Goal: Task Accomplishment & Management: Complete application form

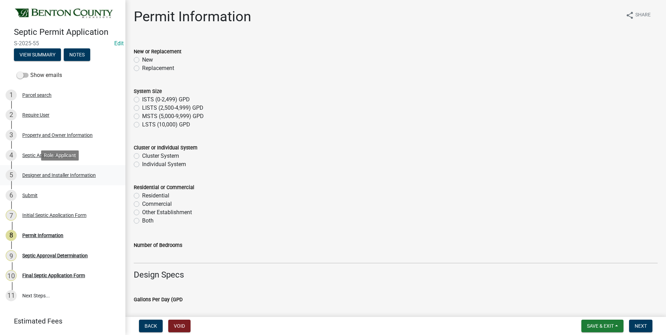
click at [72, 173] on div "Designer and Installer Information" at bounding box center [58, 175] width 73 height 5
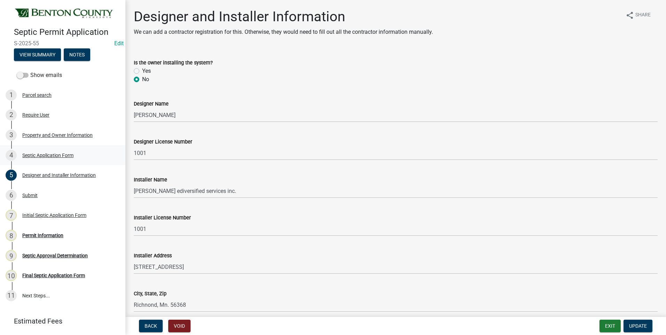
click at [51, 154] on div "Septic Application Form" at bounding box center [47, 155] width 51 height 5
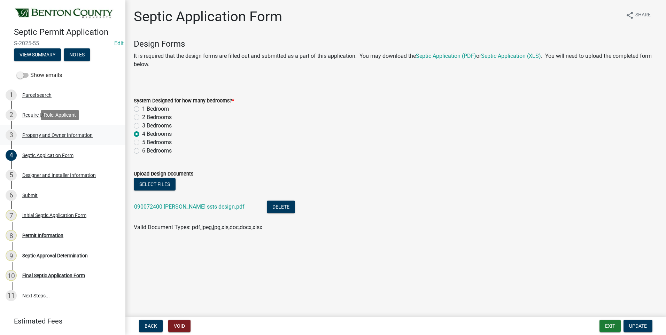
click at [45, 135] on div "Property and Owner Information" at bounding box center [57, 135] width 70 height 5
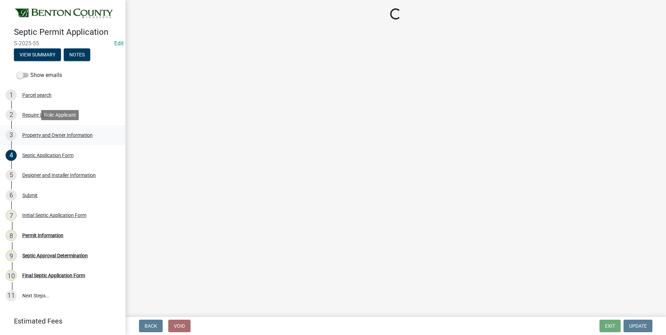
select select "1b7077f2-3b21-4ca0-a6e4-aec9c8776c0c"
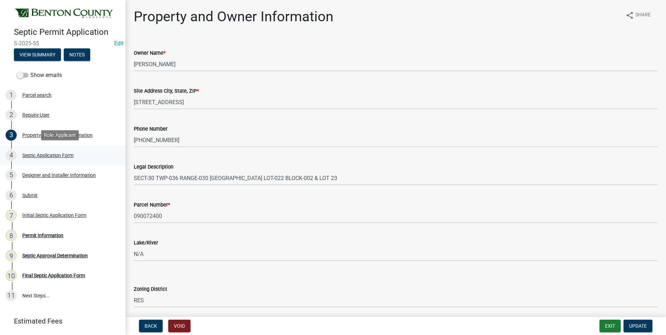
click at [57, 154] on div "Septic Application Form" at bounding box center [47, 155] width 51 height 5
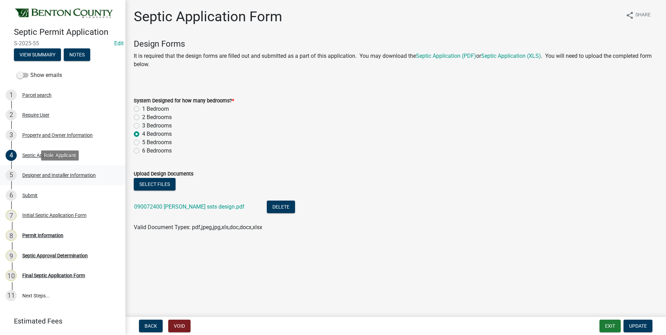
click at [57, 174] on div "Designer and Installer Information" at bounding box center [58, 175] width 73 height 5
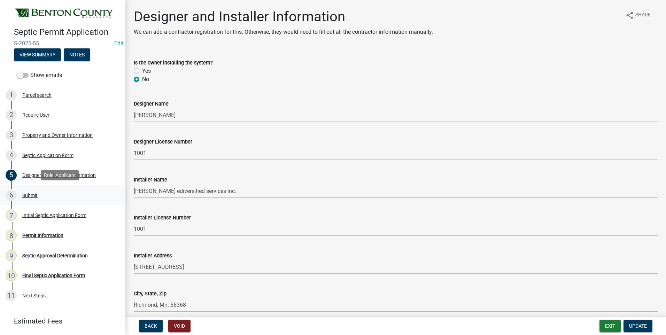
click at [33, 196] on div "Submit" at bounding box center [29, 195] width 15 height 5
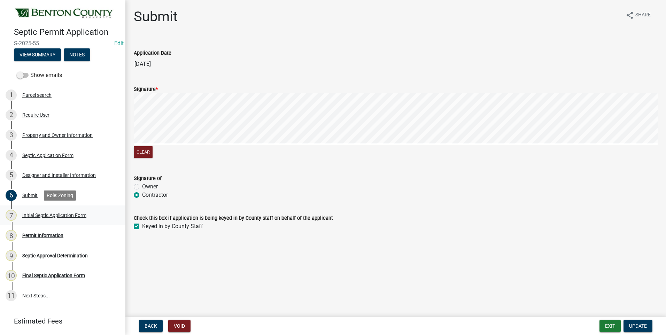
click at [62, 213] on div "Initial Septic Application Form" at bounding box center [54, 215] width 64 height 5
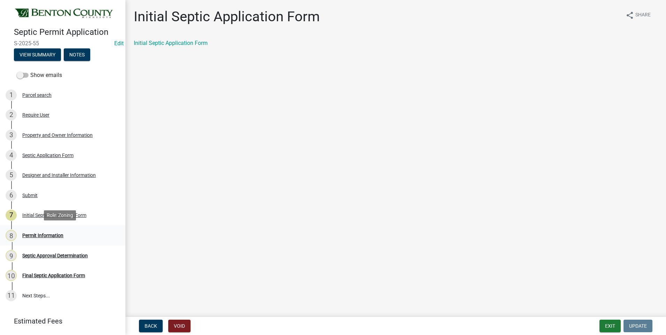
click at [54, 234] on div "Permit Information" at bounding box center [42, 235] width 41 height 5
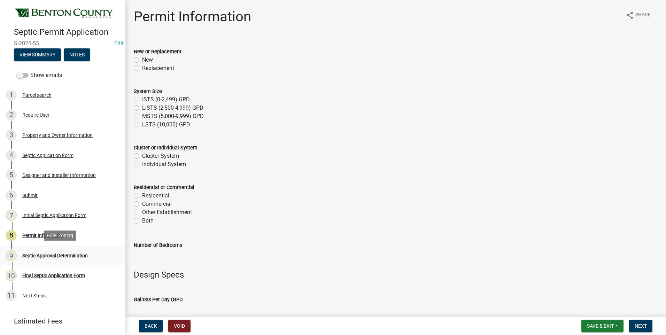
click at [51, 253] on div "Septic Approval Determination" at bounding box center [54, 255] width 65 height 5
click at [44, 237] on div "Permit Information" at bounding box center [42, 235] width 41 height 5
click at [42, 155] on div "Septic Application Form" at bounding box center [47, 155] width 51 height 5
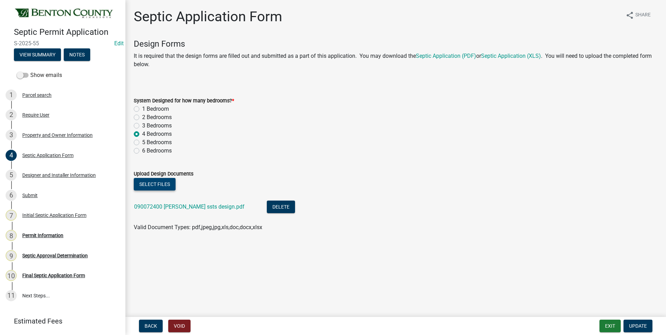
click at [161, 182] on button "Select files" at bounding box center [155, 184] width 42 height 13
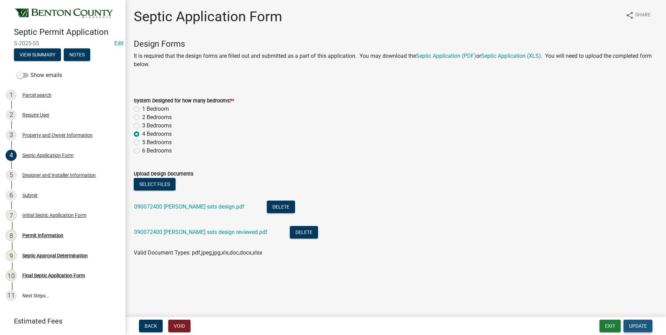
click at [633, 326] on span "Update" at bounding box center [638, 326] width 18 height 6
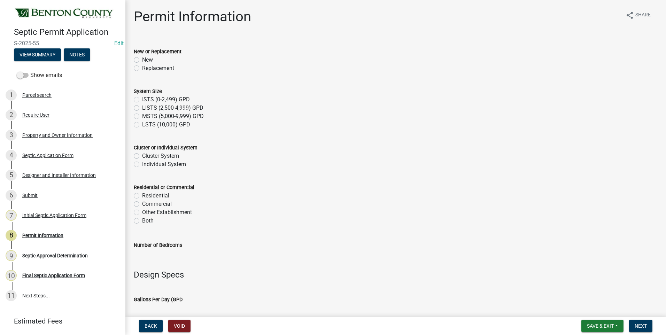
click at [142, 68] on label "Replacement" at bounding box center [158, 68] width 32 height 8
click at [142, 68] on input "Replacement" at bounding box center [144, 66] width 5 height 5
radio input "true"
click at [142, 100] on label "ISTS (0-2,499) GPD" at bounding box center [166, 99] width 48 height 8
click at [142, 100] on input "ISTS (0-2,499) GPD" at bounding box center [144, 97] width 5 height 5
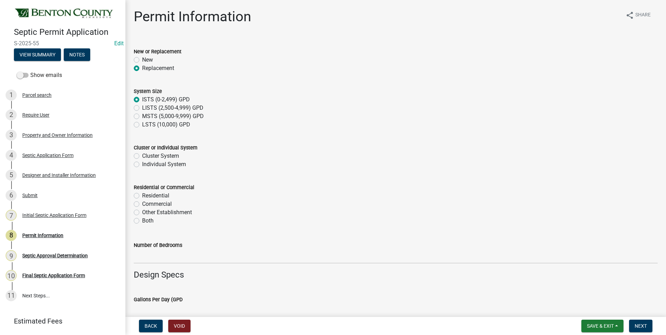
radio input "true"
click at [142, 164] on label "Individual System" at bounding box center [164, 164] width 44 height 8
click at [142, 164] on input "Individual System" at bounding box center [144, 162] width 5 height 5
radio input "true"
click at [142, 196] on label "Residential" at bounding box center [155, 195] width 27 height 8
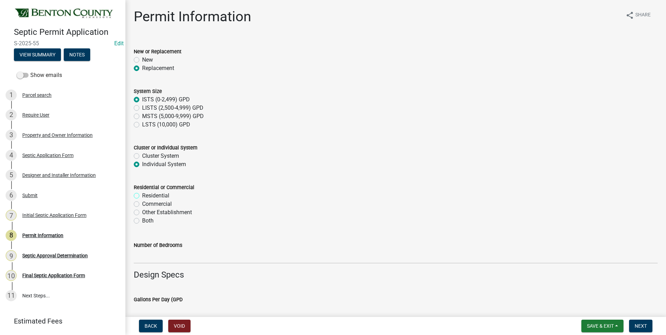
click at [142, 196] on input "Residential" at bounding box center [144, 193] width 5 height 5
radio input "true"
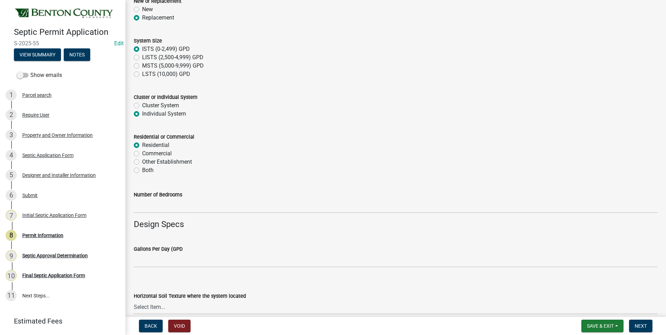
scroll to position [70, 0]
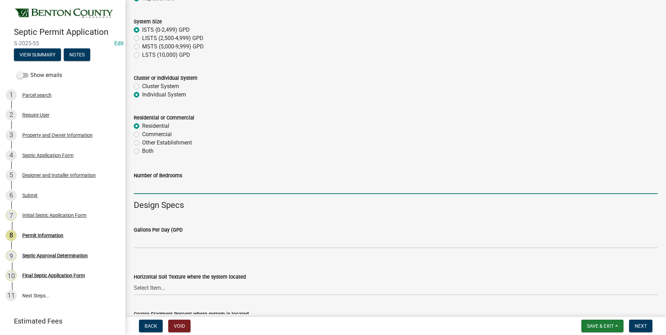
click at [175, 188] on input "text" at bounding box center [396, 187] width 524 height 14
type input "4"
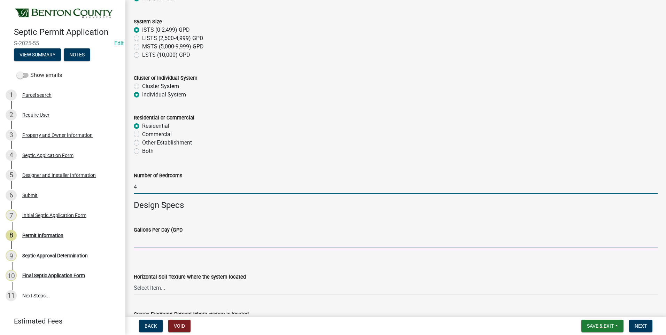
click at [209, 244] on input "text" at bounding box center [396, 241] width 524 height 14
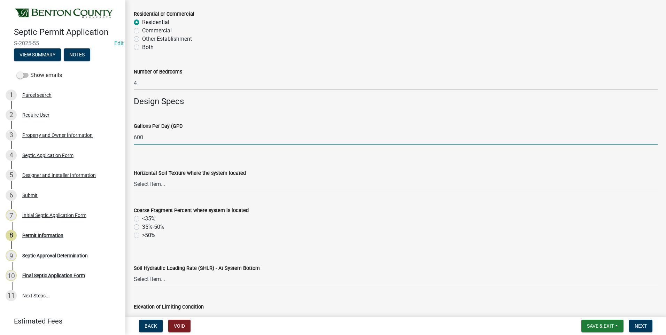
scroll to position [174, 0]
type input "600"
drag, startPoint x: 149, startPoint y: 183, endPoint x: 155, endPoint y: 183, distance: 5.6
click at [149, 183] on select "Select Item... Sand Coarse Sand Loamy Sand Loamy Coarse Sand Loamy Fine Sand Lo…" at bounding box center [396, 184] width 524 height 14
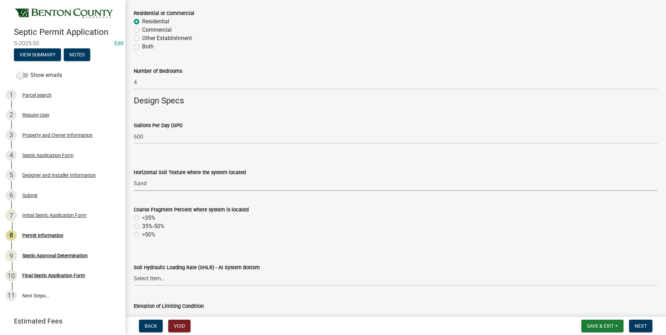
click at [134, 177] on select "Select Item... Sand Coarse Sand Loamy Sand Loamy Coarse Sand Loamy Fine Sand Lo…" at bounding box center [396, 184] width 524 height 14
select select "64f755a3-1e45-47de-9aab-2712f215f0dc"
click at [142, 218] on label "<35%" at bounding box center [148, 218] width 13 height 8
click at [142, 218] on input "<35%" at bounding box center [144, 216] width 5 height 5
radio input "true"
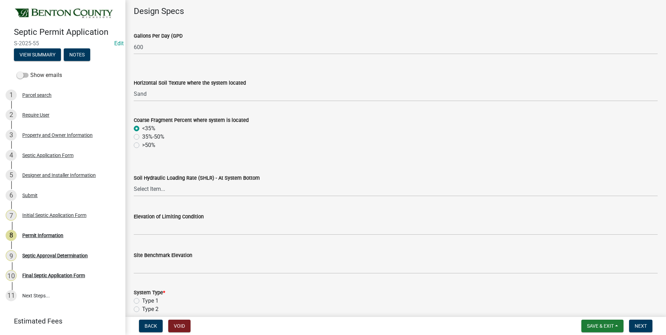
scroll to position [279, 0]
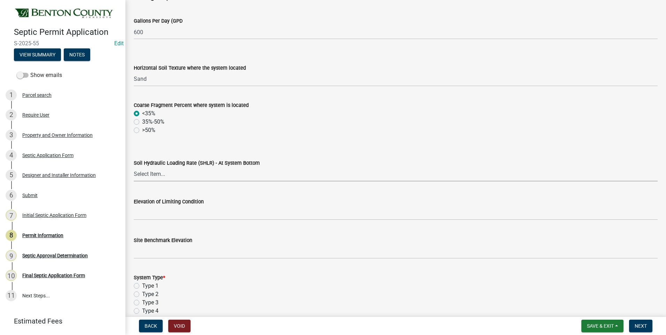
click at [144, 174] on select "Select Item... 1.2 0.78 0.68 0.6 0.52 0.5 0.45 0.42 0.24 0 Other" at bounding box center [396, 174] width 524 height 14
click at [134, 167] on select "Select Item... 1.2 0.78 0.68 0.6 0.52 0.5 0.45 0.42 0.24 0 Other" at bounding box center [396, 174] width 524 height 14
select select "c5a49509-ae76-4f7e-9346-4bc2dac286e0"
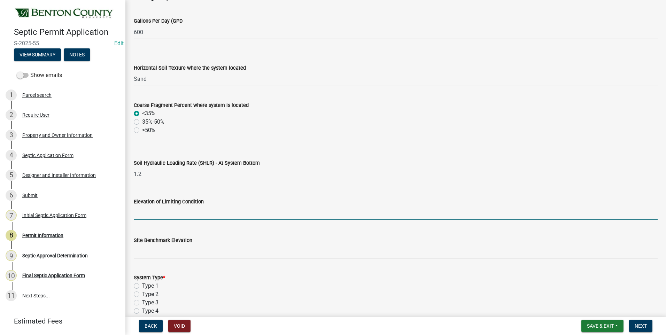
click at [196, 212] on input "text" at bounding box center [396, 213] width 524 height 14
type input "89.94"
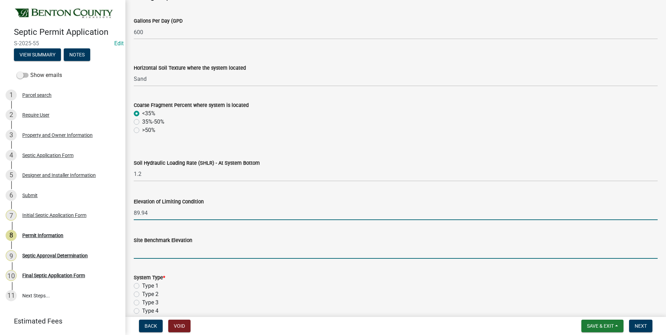
click at [177, 255] on input "text" at bounding box center [396, 251] width 524 height 14
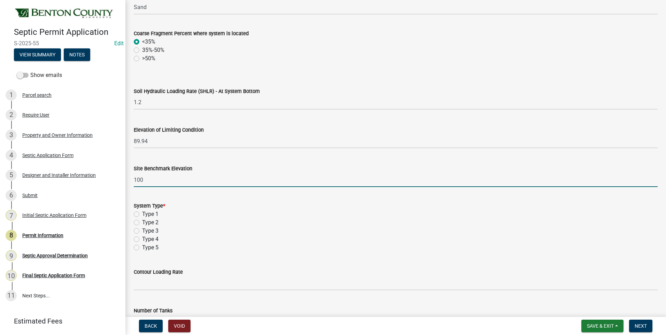
scroll to position [383, 0]
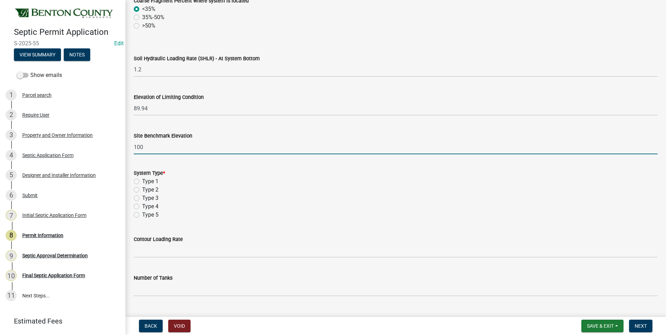
type input "100"
click at [142, 182] on label "Type 1" at bounding box center [150, 181] width 16 height 8
click at [142, 182] on input "Type 1" at bounding box center [144, 179] width 5 height 5
radio input "true"
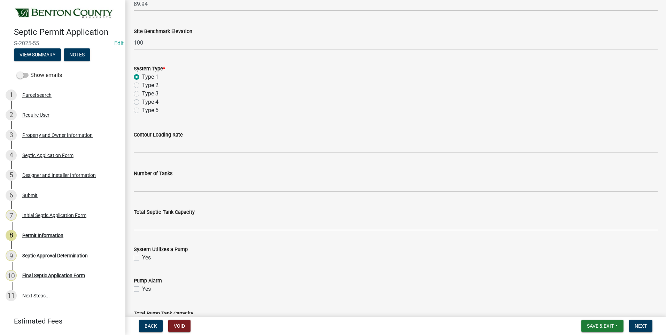
scroll to position [522, 0]
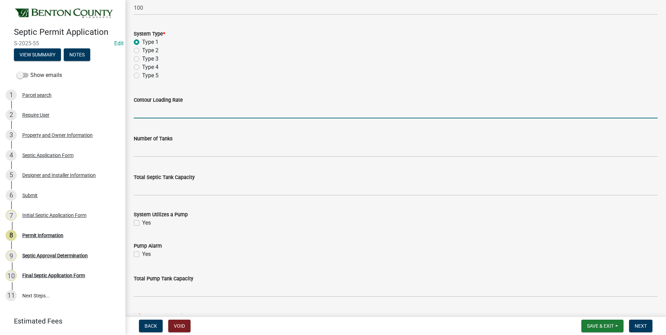
click at [222, 111] on input "text" at bounding box center [396, 111] width 524 height 14
type input "12"
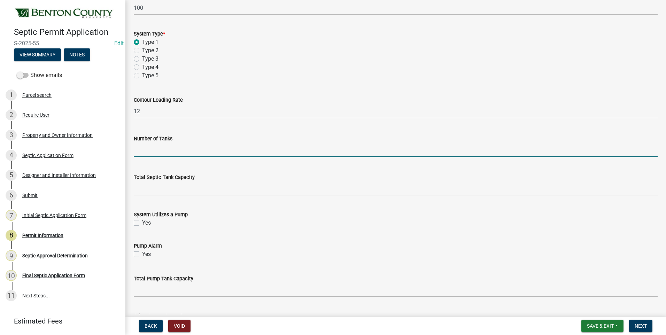
click at [192, 152] on input "text" at bounding box center [396, 150] width 524 height 14
type input "2"
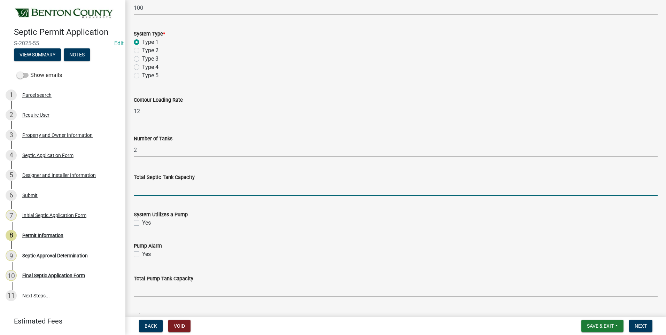
click at [206, 191] on input "text" at bounding box center [396, 188] width 524 height 14
type input "2500"
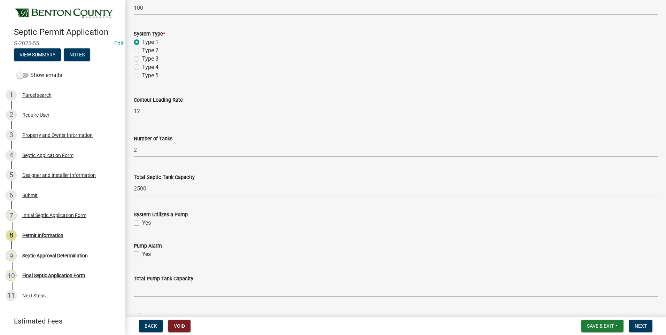
click at [142, 223] on label "Yes" at bounding box center [146, 223] width 9 height 8
click at [142, 223] on input "Yes" at bounding box center [144, 221] width 5 height 5
checkbox input "true"
drag, startPoint x: 137, startPoint y: 254, endPoint x: 147, endPoint y: 248, distance: 12.1
click at [142, 254] on label "Yes" at bounding box center [146, 254] width 9 height 8
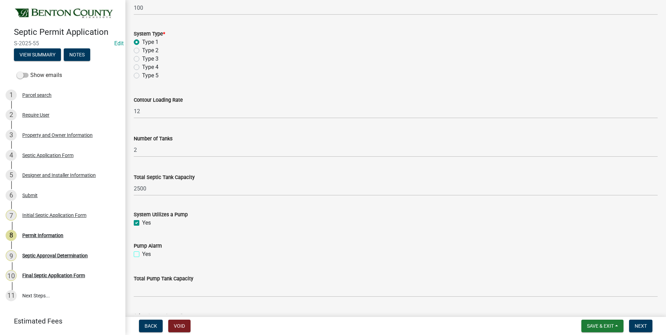
click at [142, 254] on input "Yes" at bounding box center [144, 252] width 5 height 5
checkbox input "true"
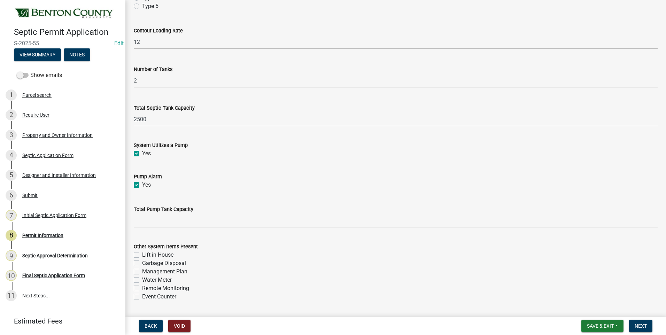
scroll to position [592, 0]
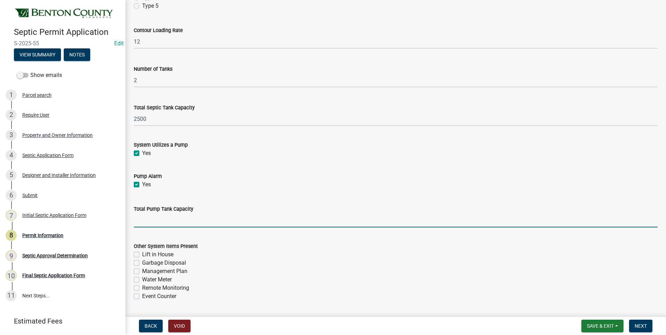
click at [196, 222] on input "text" at bounding box center [396, 220] width 524 height 14
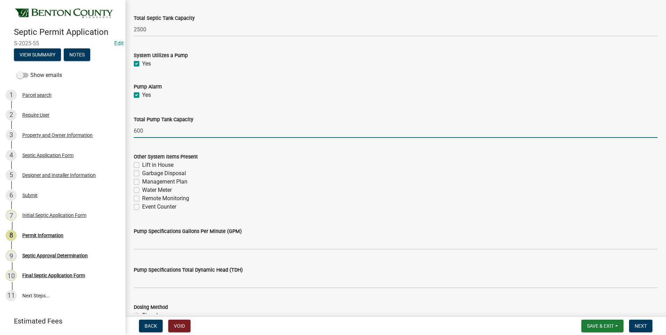
scroll to position [731, 0]
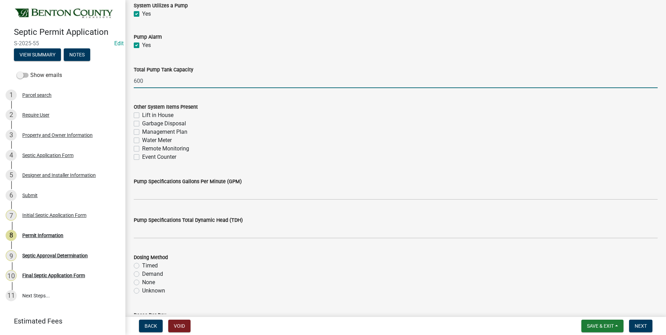
type input "600"
click at [142, 132] on label "Management Plan" at bounding box center [164, 132] width 45 height 8
click at [142, 132] on input "Management Plan" at bounding box center [144, 130] width 5 height 5
checkbox input "true"
checkbox input "false"
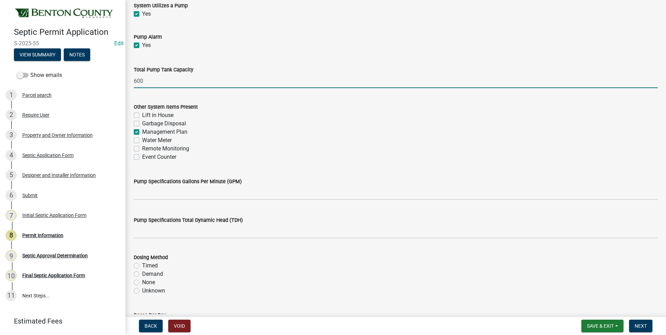
checkbox input "false"
checkbox input "true"
checkbox input "false"
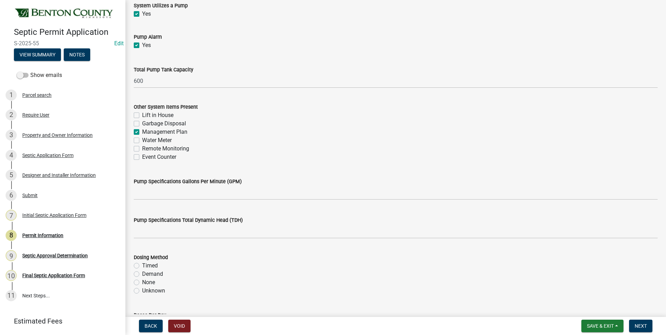
click at [142, 157] on label "Event Counter" at bounding box center [159, 157] width 34 height 8
click at [142, 157] on input "Event Counter" at bounding box center [144, 155] width 5 height 5
checkbox input "true"
checkbox input "false"
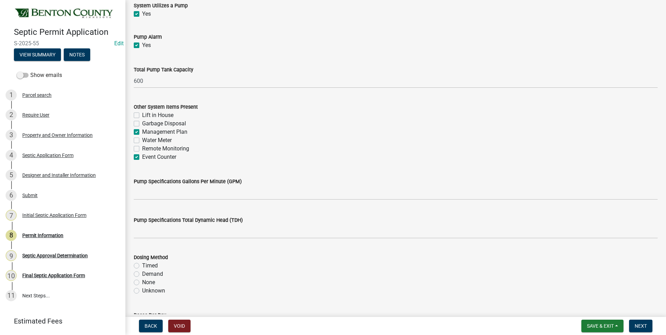
checkbox input "true"
checkbox input "false"
checkbox input "true"
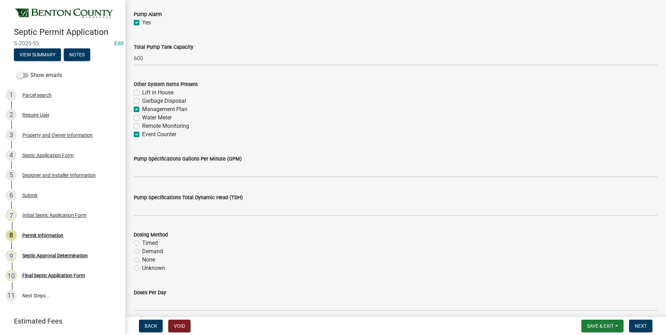
scroll to position [766, 0]
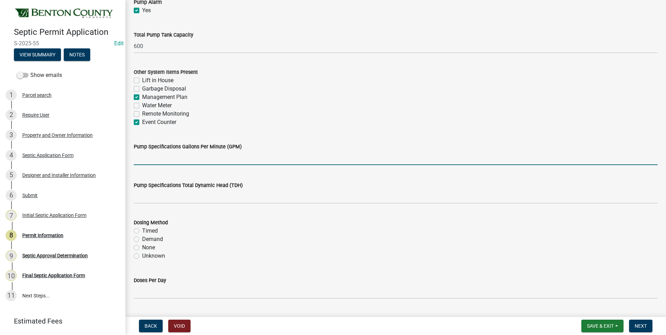
click at [237, 160] on input "text" at bounding box center [396, 158] width 524 height 14
type input "29"
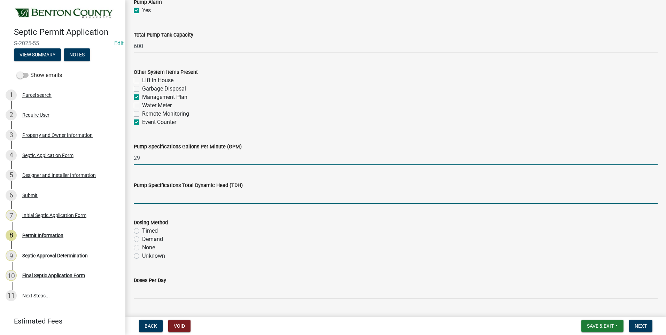
click at [188, 198] on input "text" at bounding box center [396, 196] width 524 height 14
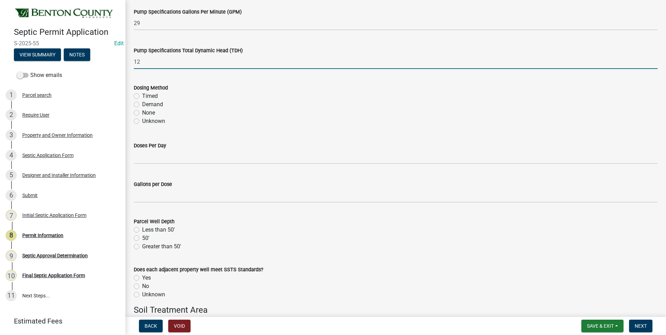
scroll to position [905, 0]
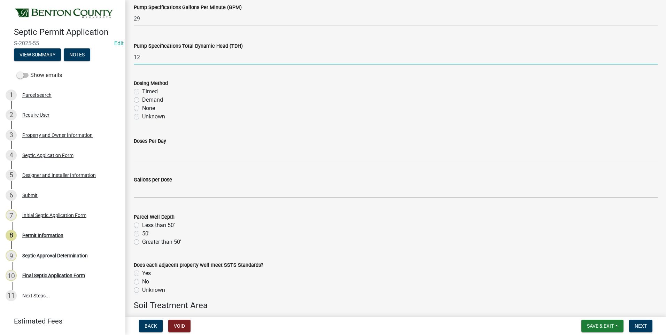
type input "12"
click at [142, 100] on label "Demand" at bounding box center [152, 100] width 21 height 8
click at [142, 100] on input "Demand" at bounding box center [144, 98] width 5 height 5
radio input "true"
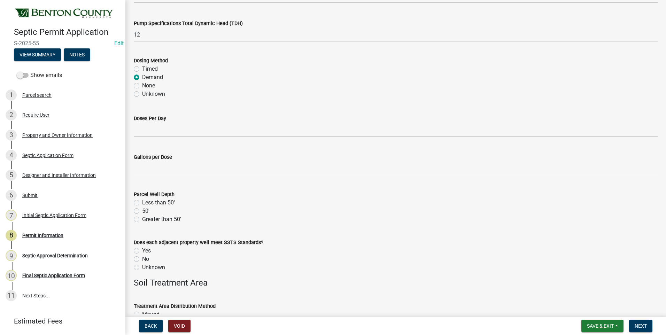
scroll to position [940, 0]
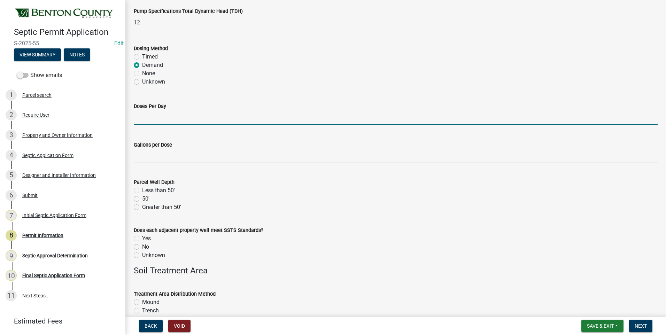
click at [195, 119] on input "text" at bounding box center [396, 117] width 524 height 14
type input "4"
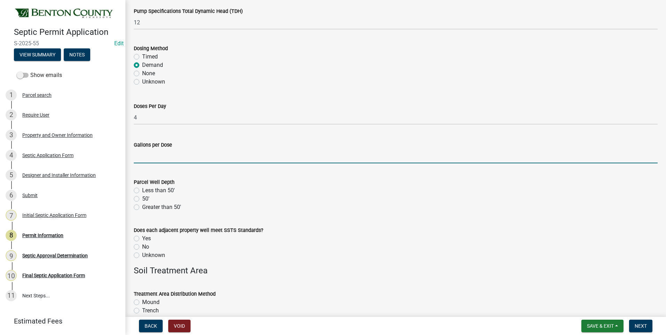
click at [144, 157] on input "text" at bounding box center [396, 156] width 524 height 14
type input "149"
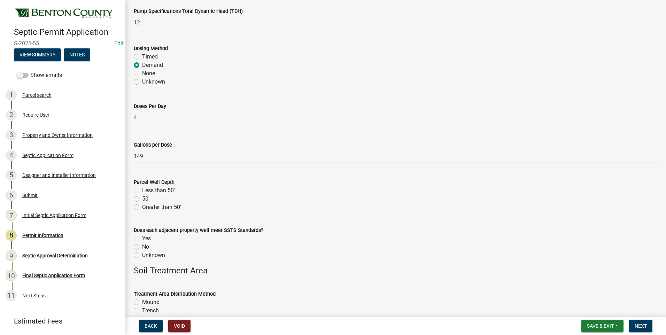
click at [142, 208] on label "Greater than 50'" at bounding box center [161, 207] width 39 height 8
click at [142, 207] on input "Greater than 50'" at bounding box center [144, 205] width 5 height 5
radio input "true"
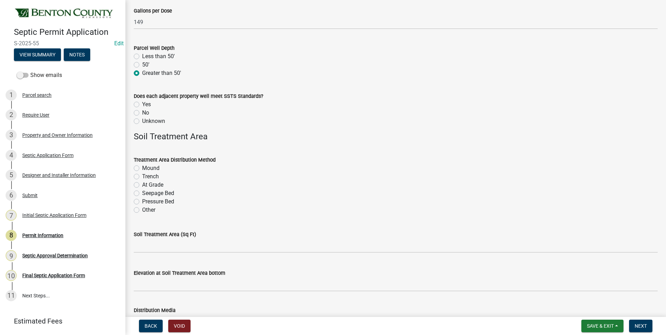
scroll to position [1079, 0]
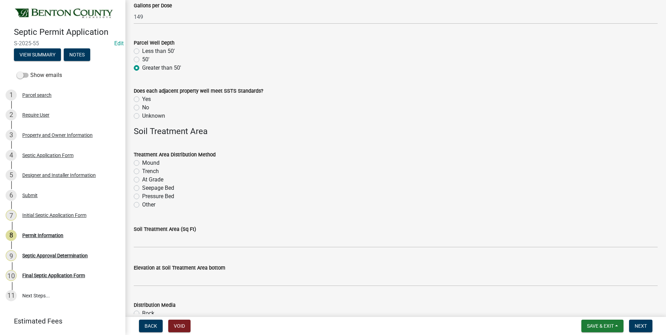
click at [142, 117] on label "Unknown" at bounding box center [153, 116] width 23 height 8
click at [142, 116] on input "Unknown" at bounding box center [144, 114] width 5 height 5
radio input "true"
click at [142, 196] on label "Pressure Bed" at bounding box center [158, 196] width 32 height 8
click at [142, 196] on input "Pressure Bed" at bounding box center [144, 194] width 5 height 5
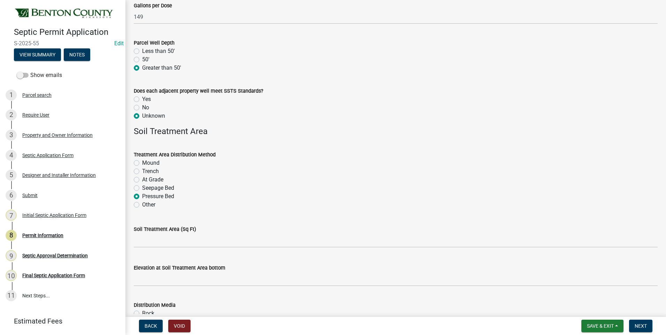
radio input "true"
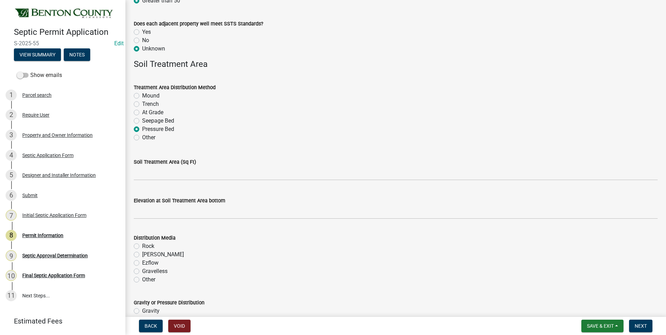
scroll to position [1149, 0]
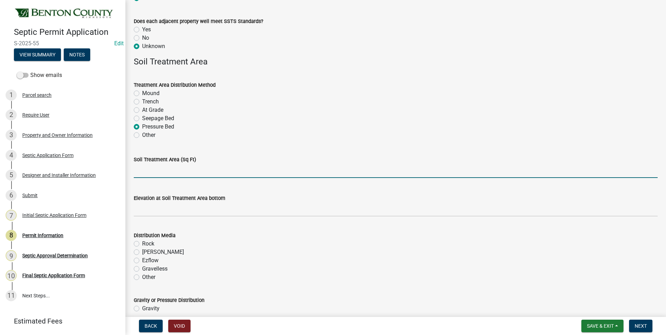
click at [215, 173] on input "text" at bounding box center [396, 171] width 524 height 14
type input "500"
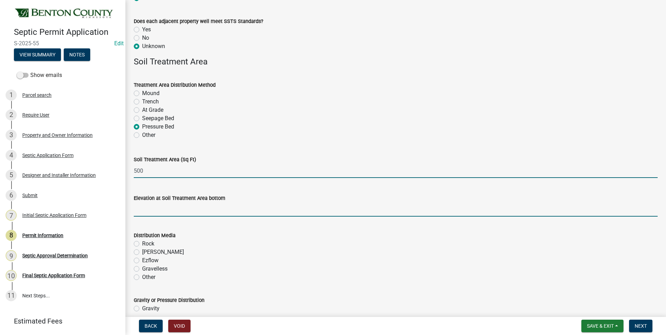
click at [248, 211] on input "text" at bounding box center [396, 209] width 524 height 14
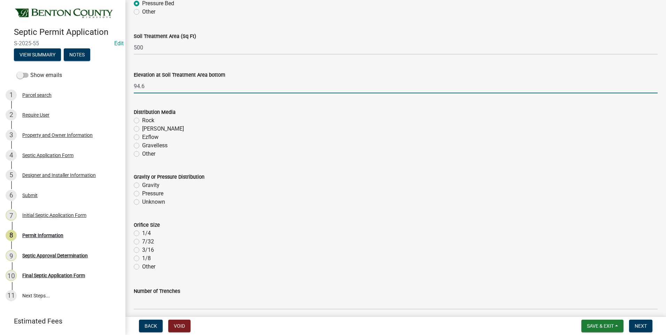
scroll to position [1288, 0]
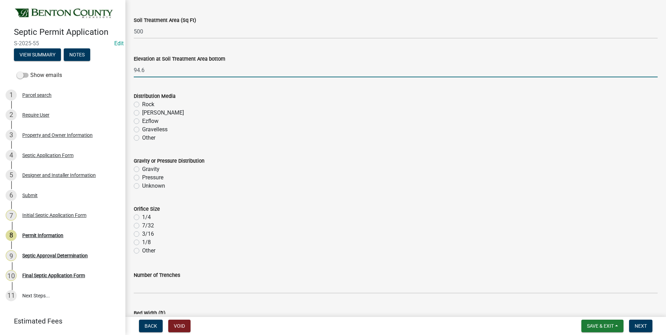
type input "94.6"
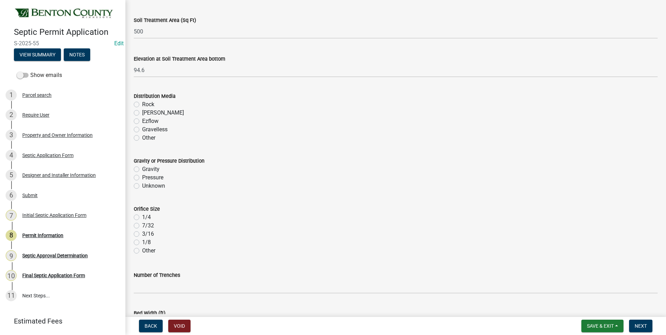
click at [142, 105] on label "Rock" at bounding box center [148, 104] width 12 height 8
click at [142, 105] on input "Rock" at bounding box center [144, 102] width 5 height 5
radio input "true"
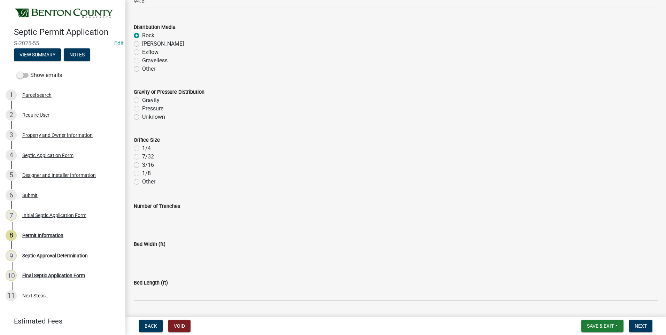
scroll to position [1358, 0]
click at [142, 109] on label "Pressure" at bounding box center [152, 108] width 21 height 8
click at [142, 108] on input "Pressure" at bounding box center [144, 106] width 5 height 5
radio input "true"
click at [142, 156] on label "7/32" at bounding box center [148, 156] width 12 height 8
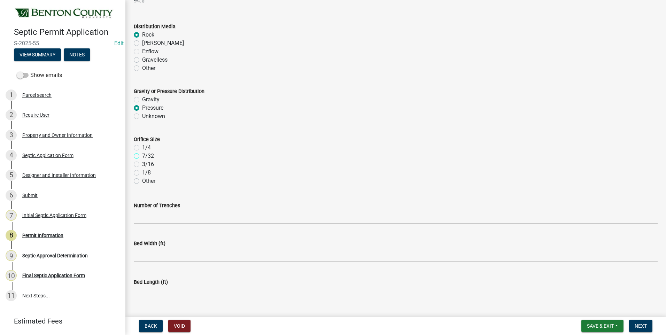
click at [142, 156] on input "7/32" at bounding box center [144, 154] width 5 height 5
radio input "true"
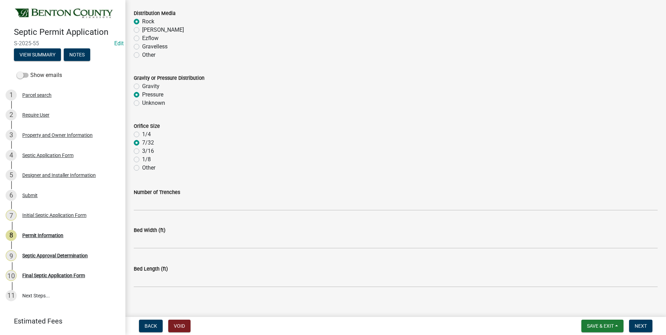
scroll to position [1378, 0]
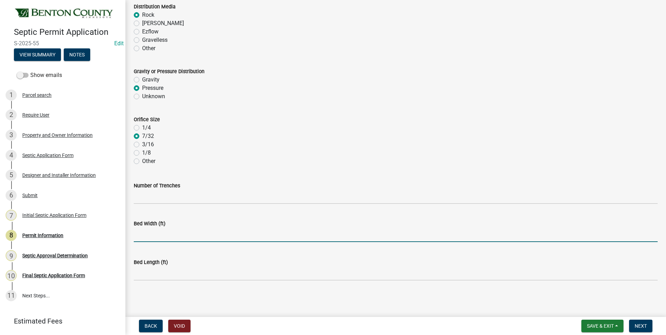
click at [161, 236] on input "text" at bounding box center [396, 235] width 524 height 14
type input "10"
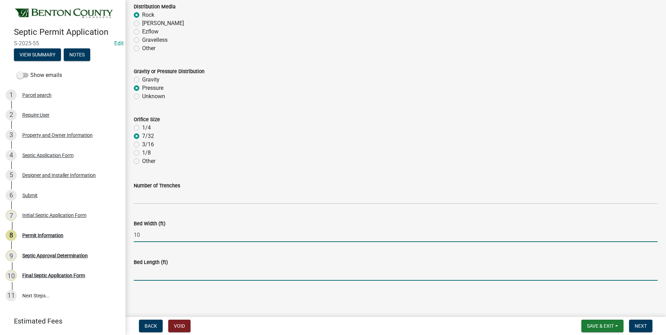
click at [173, 275] on input "text" at bounding box center [396, 273] width 524 height 14
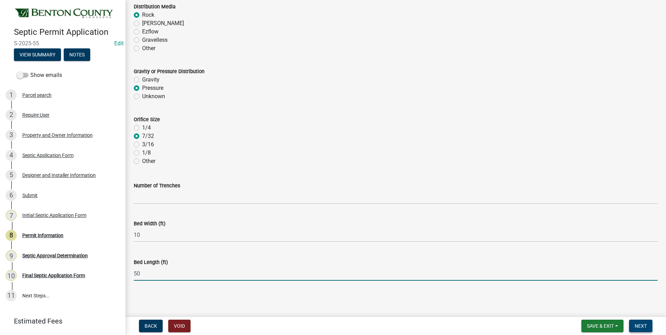
type input "50"
click at [641, 327] on span "Next" at bounding box center [640, 326] width 12 height 6
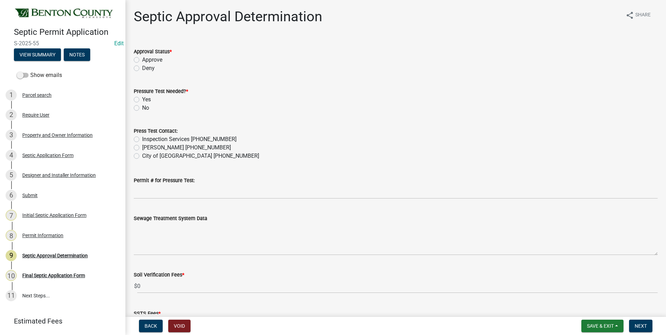
click at [142, 60] on label "Approve" at bounding box center [152, 60] width 20 height 8
click at [142, 60] on input "Approve" at bounding box center [144, 58] width 5 height 5
radio input "true"
click at [142, 98] on label "Yes" at bounding box center [146, 99] width 9 height 8
click at [142, 98] on input "Yes" at bounding box center [144, 97] width 5 height 5
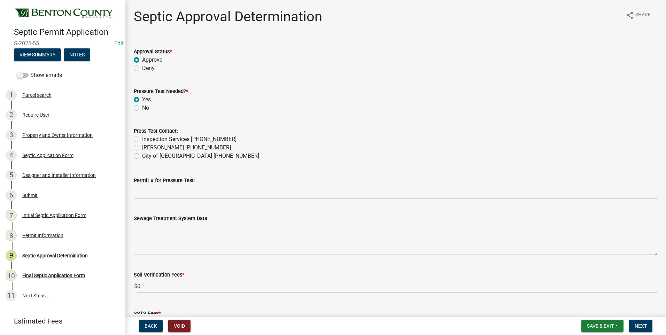
radio input "true"
click at [142, 139] on label "Inspection Services 320-532-3629" at bounding box center [189, 139] width 94 height 8
click at [142, 139] on input "Inspection Services 320-532-3629" at bounding box center [144, 137] width 5 height 5
radio input "true"
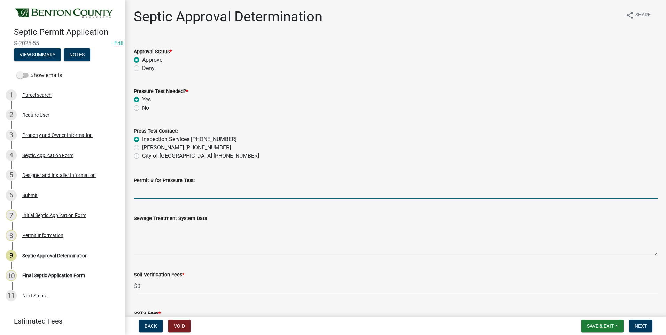
click at [201, 195] on input "Permit # for Pressure Test:" at bounding box center [396, 192] width 524 height 14
type input "2025-BP-203"
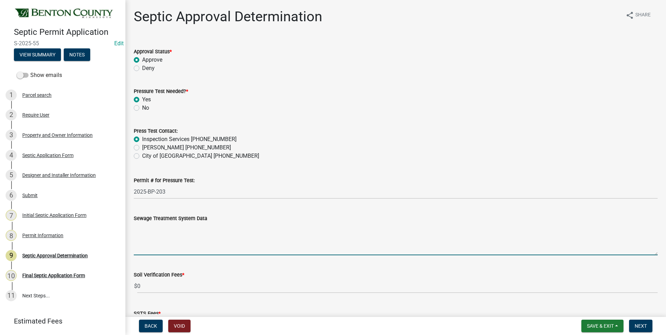
click at [190, 241] on textarea "Sewage Treatment System Data" at bounding box center [396, 238] width 524 height 33
paste textarea "Installation of a 500 sq ft - 10'x50' PRESSURE BED SYSTEM w/48" max bed depth t…"
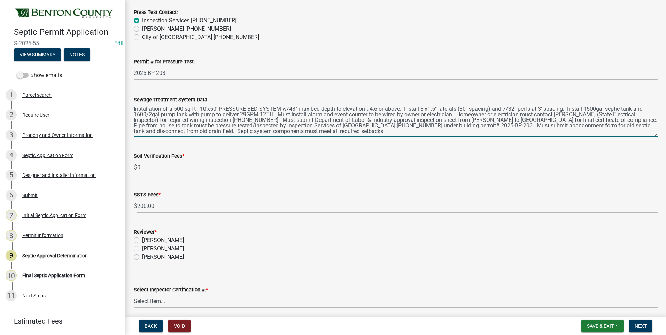
scroll to position [139, 0]
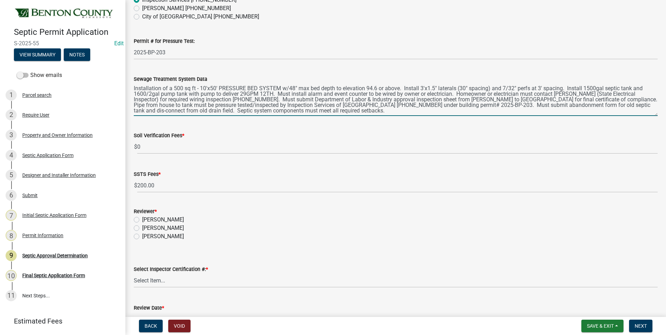
type textarea "Installation of a 500 sq ft - 10'x50' PRESSURE BED SYSTEM w/48" max bed depth t…"
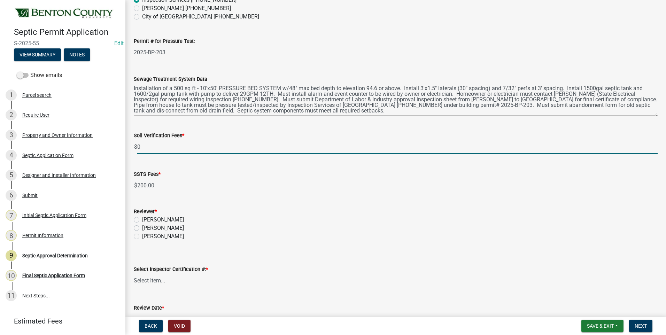
click at [139, 147] on input "0" at bounding box center [397, 147] width 520 height 14
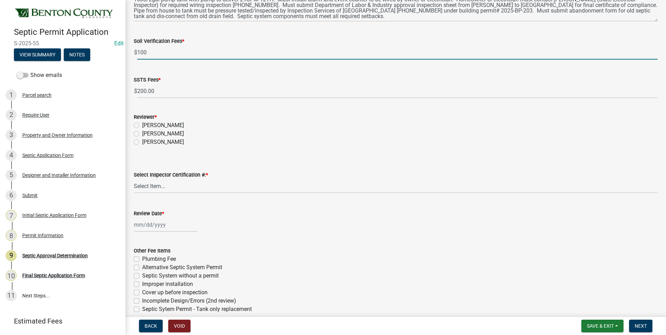
scroll to position [244, 0]
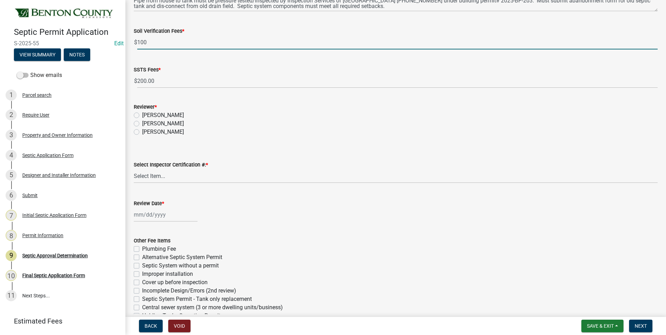
type input "100"
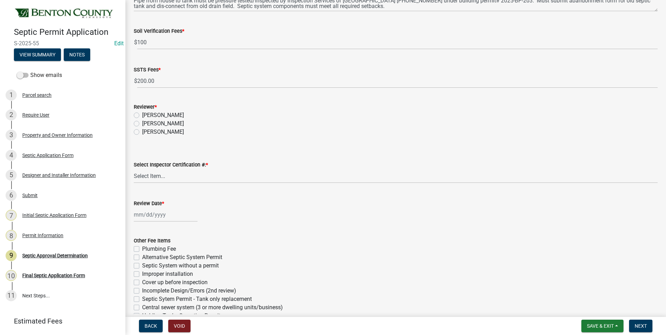
click at [142, 123] on label "[PERSON_NAME]" at bounding box center [163, 123] width 42 height 8
click at [142, 123] on input "[PERSON_NAME]" at bounding box center [144, 121] width 5 height 5
radio input "true"
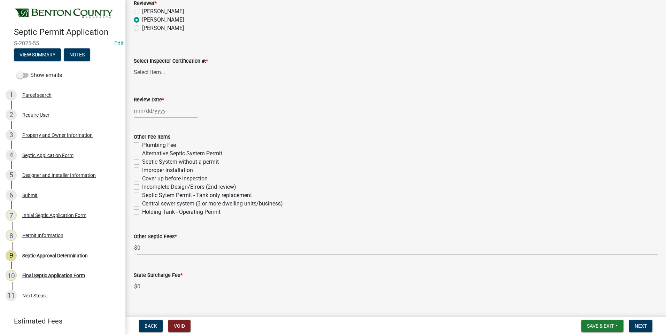
scroll to position [348, 0]
click at [150, 72] on select "Select Item... C8970 C10350" at bounding box center [396, 71] width 524 height 14
click at [134, 64] on select "Select Item... C8970 C10350" at bounding box center [396, 71] width 524 height 14
select select "d675f826-2bf1-4ce2-9ebe-43c1842a6c70"
click at [142, 143] on label "Plumbing Fee" at bounding box center [159, 144] width 34 height 8
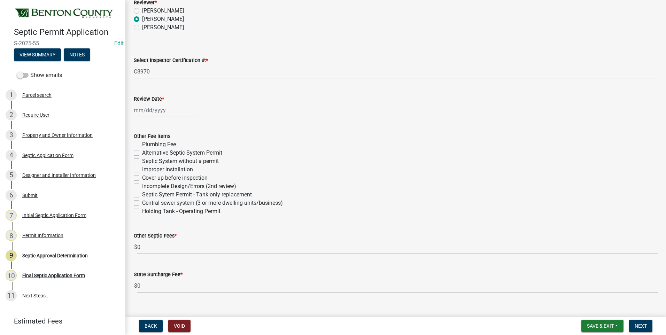
click at [142, 143] on input "Plumbing Fee" at bounding box center [144, 142] width 5 height 5
checkbox input "true"
checkbox input "false"
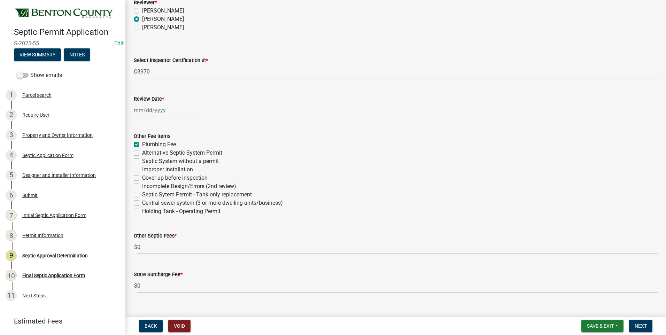
checkbox input "false"
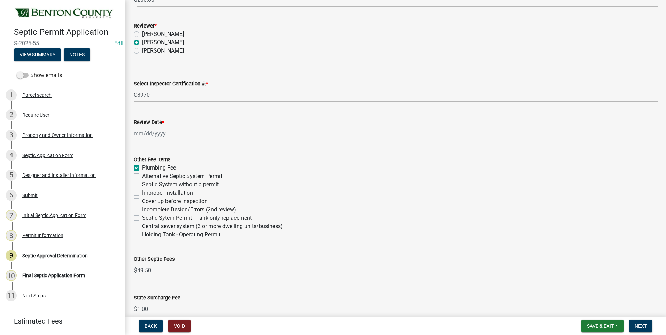
scroll to position [360, 0]
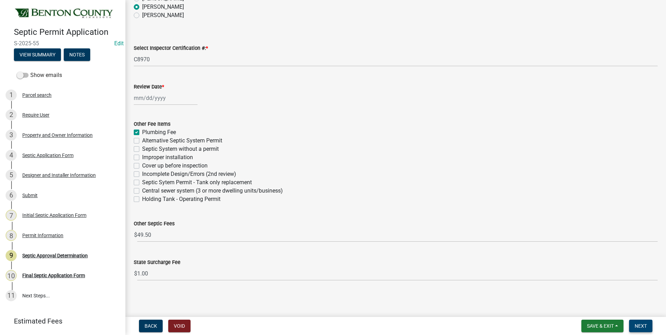
click at [638, 326] on span "Next" at bounding box center [640, 326] width 12 height 6
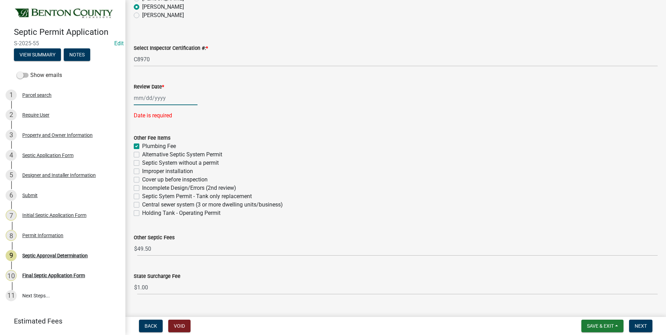
click at [154, 97] on div at bounding box center [166, 98] width 64 height 14
select select "8"
select select "2025"
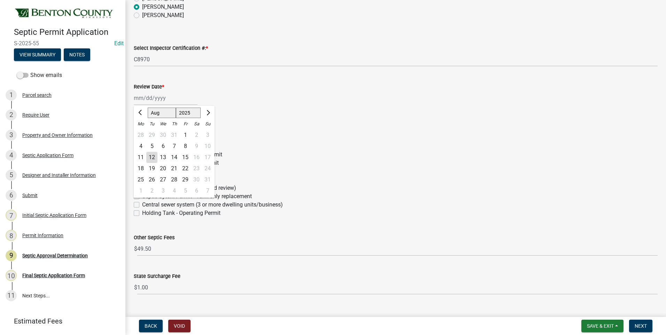
click at [153, 157] on div "12" at bounding box center [151, 157] width 11 height 11
type input "08/12/2025"
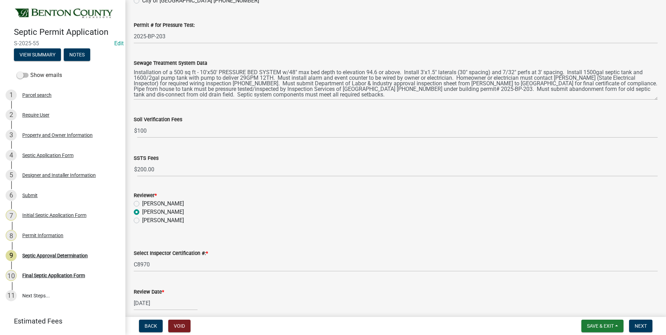
scroll to position [151, 0]
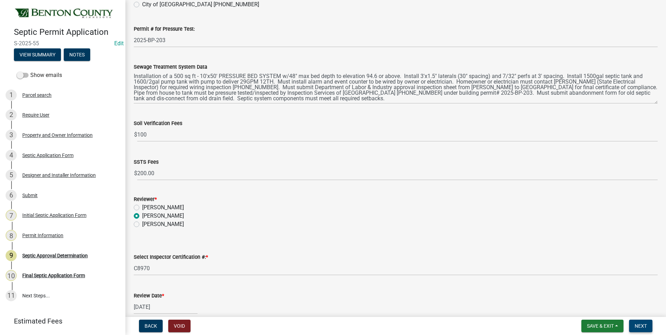
click at [642, 325] on span "Next" at bounding box center [640, 326] width 12 height 6
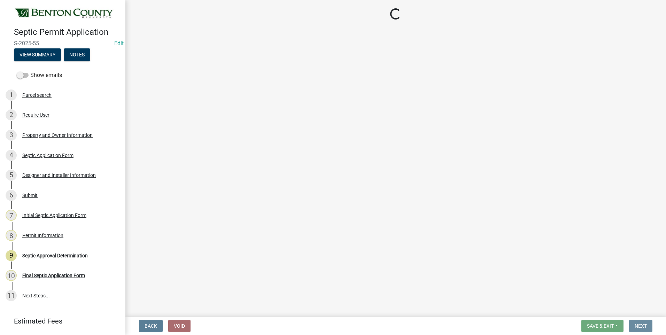
scroll to position [0, 0]
select select "3: 3"
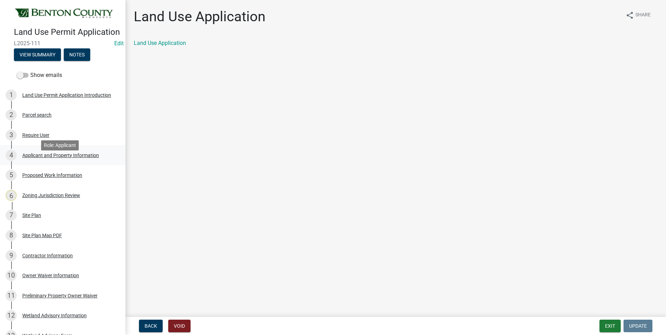
click at [48, 158] on div "Applicant and Property Information" at bounding box center [60, 155] width 77 height 5
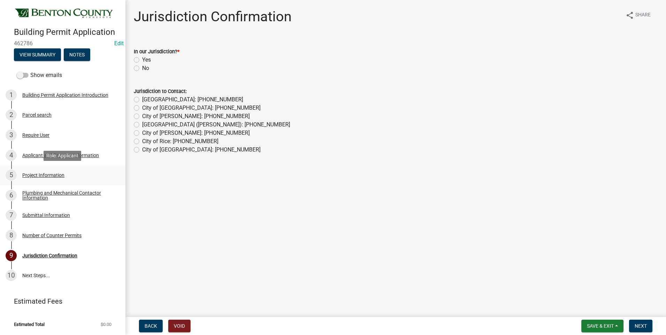
click at [34, 175] on div "Project Information" at bounding box center [43, 175] width 42 height 5
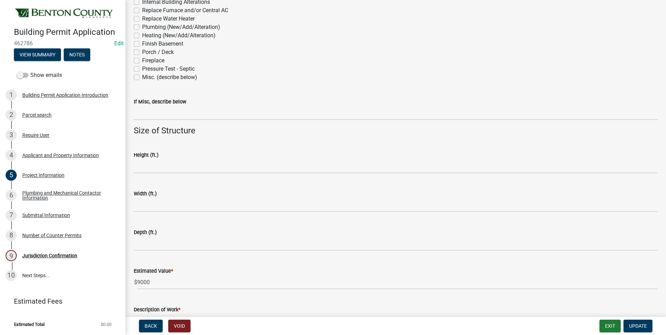
scroll to position [399, 0]
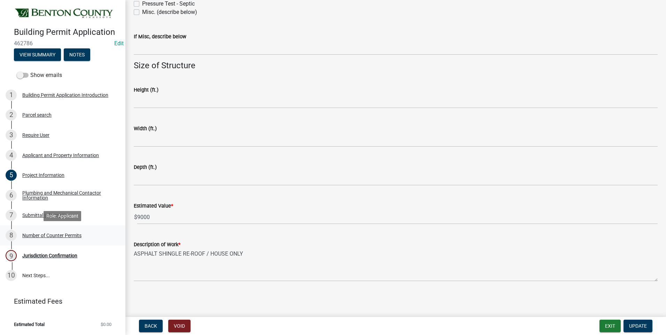
click at [72, 237] on div "Number of Counter Permits" at bounding box center [51, 235] width 59 height 5
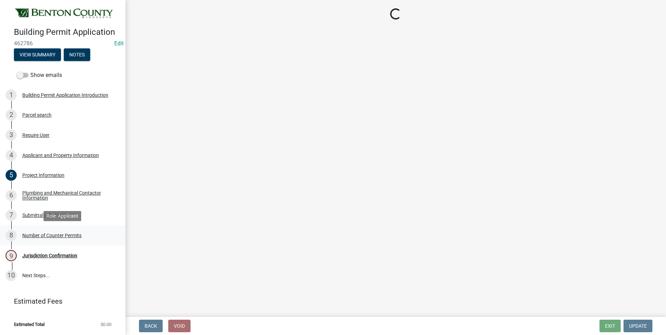
scroll to position [0, 0]
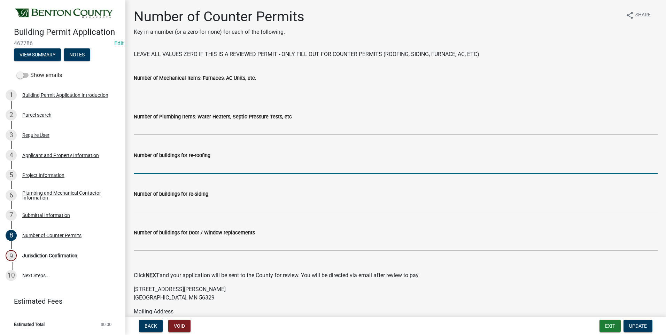
click at [187, 168] on input "text" at bounding box center [396, 166] width 524 height 14
type input "1"
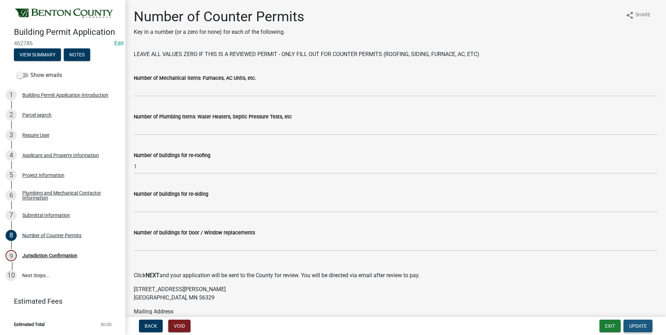
click at [638, 327] on span "Update" at bounding box center [638, 326] width 18 height 6
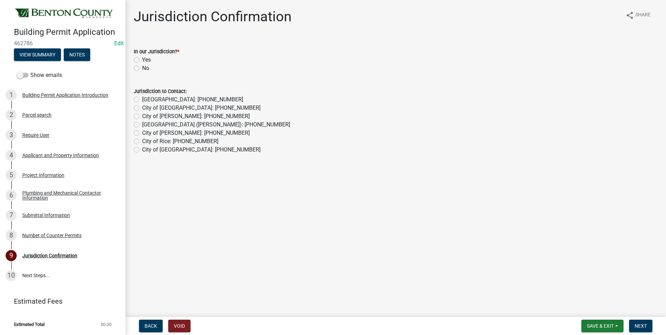
click at [142, 58] on label "Yes" at bounding box center [146, 60] width 9 height 8
click at [142, 58] on input "Yes" at bounding box center [144, 58] width 5 height 5
radio input "true"
click at [643, 326] on span "Next" at bounding box center [640, 326] width 12 height 6
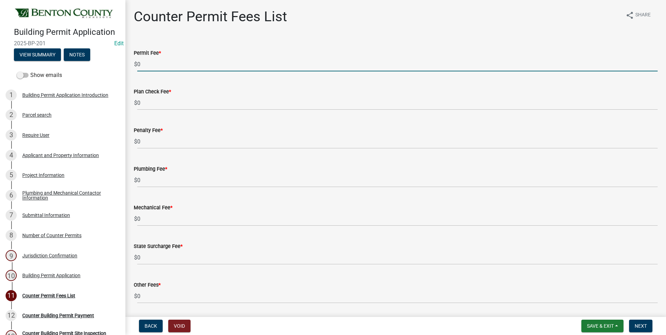
click at [138, 64] on input "0" at bounding box center [397, 64] width 520 height 14
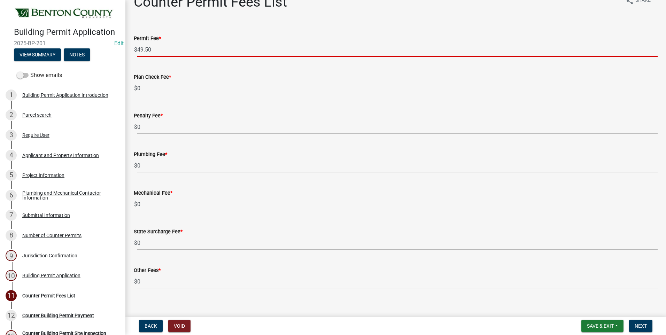
scroll to position [23, 0]
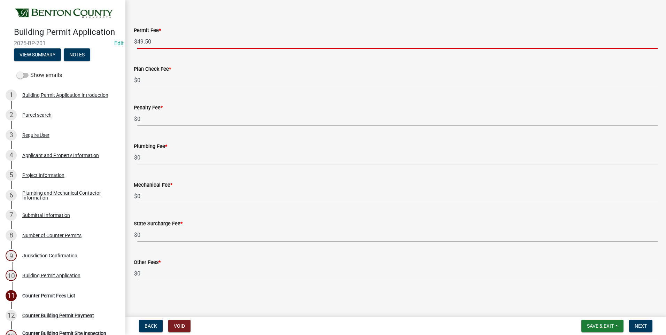
type input "49.50"
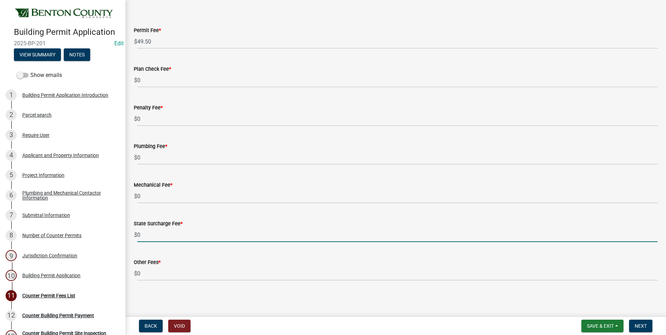
click at [138, 234] on input "0" at bounding box center [397, 235] width 520 height 14
type input "1"
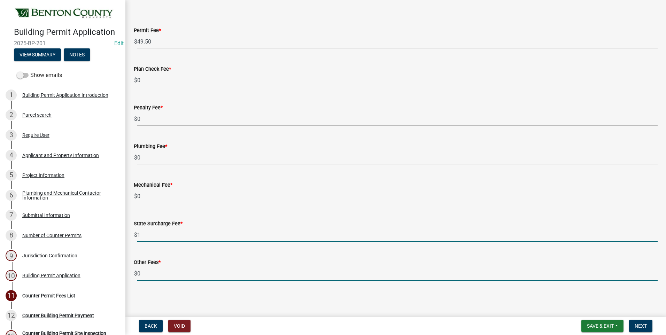
click at [152, 273] on input "0" at bounding box center [397, 273] width 520 height 14
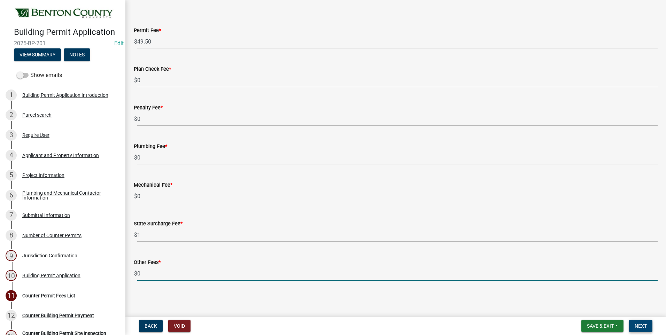
click at [642, 325] on span "Next" at bounding box center [640, 326] width 12 height 6
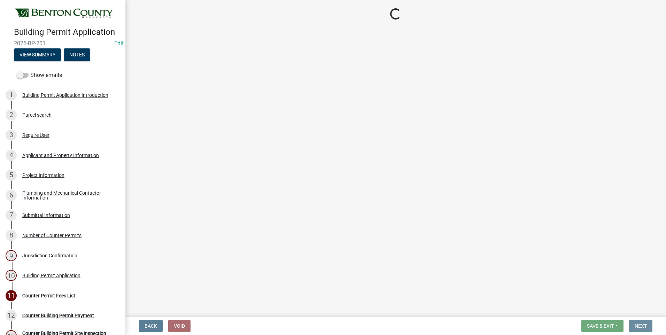
scroll to position [0, 0]
select select "3: 3"
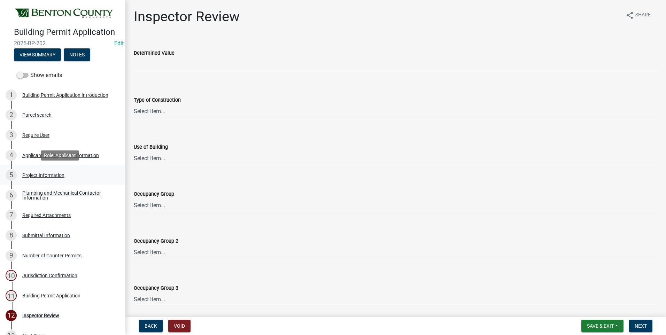
click at [47, 173] on div "Project Information" at bounding box center [43, 175] width 42 height 5
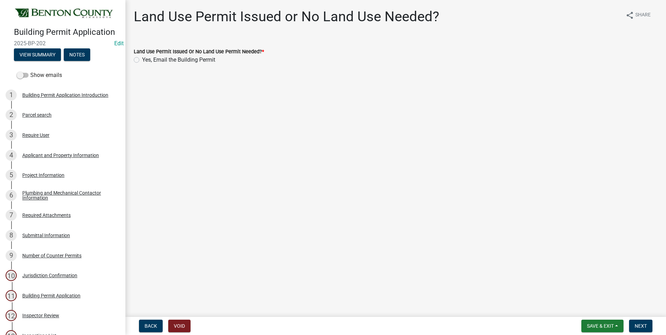
click at [142, 60] on label "Yes, Email the Building Permit" at bounding box center [178, 60] width 73 height 8
click at [142, 60] on input "Yes, Email the Building Permit" at bounding box center [144, 58] width 5 height 5
radio input "true"
click at [640, 326] on span "Next" at bounding box center [640, 326] width 12 height 6
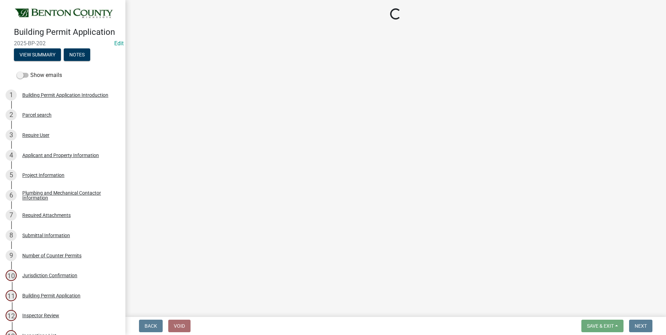
select select "17bfa135-5610-45df-8ce7-87530b7d86d4"
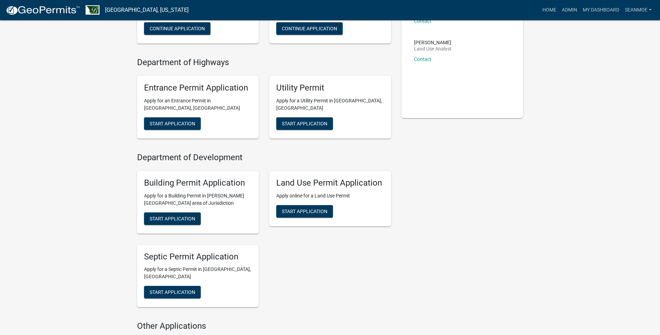
scroll to position [139, 0]
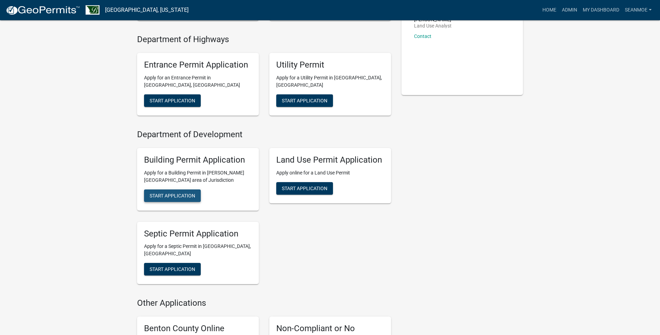
click at [175, 195] on span "Start Application" at bounding box center [173, 196] width 46 height 6
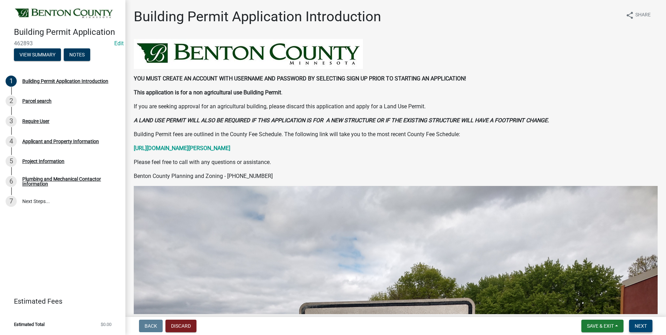
click at [641, 326] on span "Next" at bounding box center [640, 326] width 12 height 6
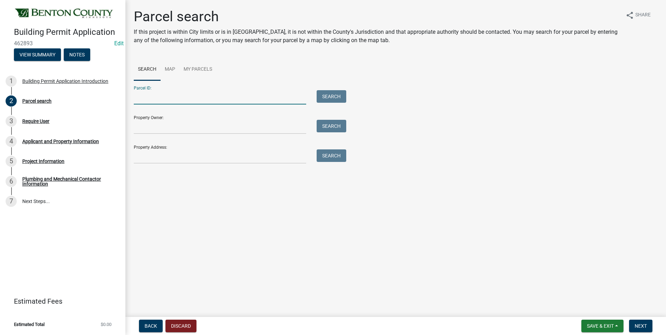
click at [180, 98] on input "Parcel ID:" at bounding box center [220, 97] width 172 height 14
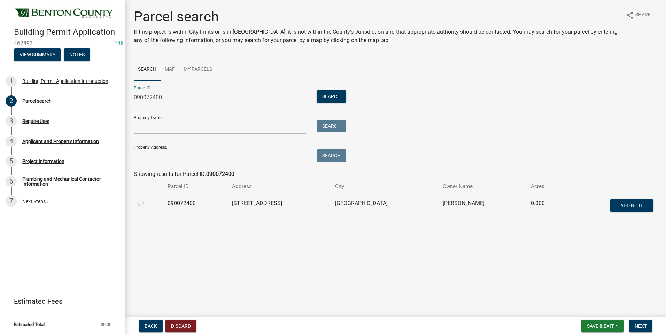
type input "090072400"
click at [146, 199] on label at bounding box center [146, 199] width 0 height 0
click at [146, 204] on input "radio" at bounding box center [148, 201] width 5 height 5
radio input "true"
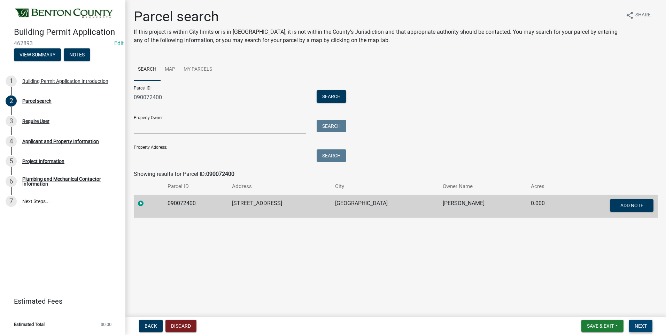
click at [639, 326] on span "Next" at bounding box center [640, 326] width 12 height 6
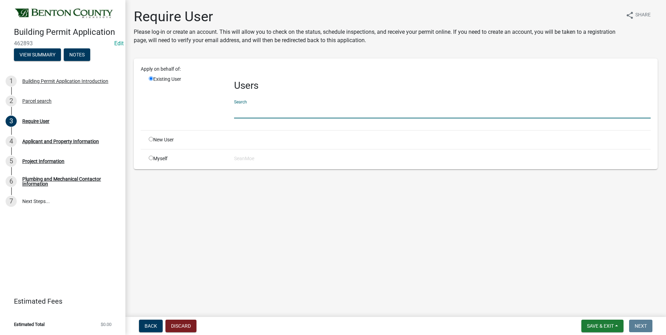
click at [267, 109] on input "text" at bounding box center [442, 111] width 416 height 14
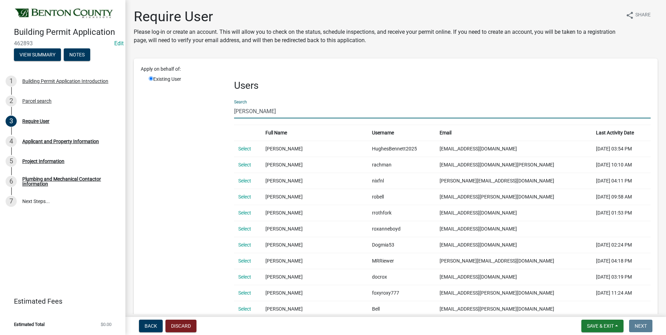
drag, startPoint x: 250, startPoint y: 111, endPoint x: 223, endPoint y: 108, distance: 27.7
click at [225, 108] on div "Existing User Users Search Roxanne Full Name Username Email Last Activity Date …" at bounding box center [399, 215] width 512 height 279
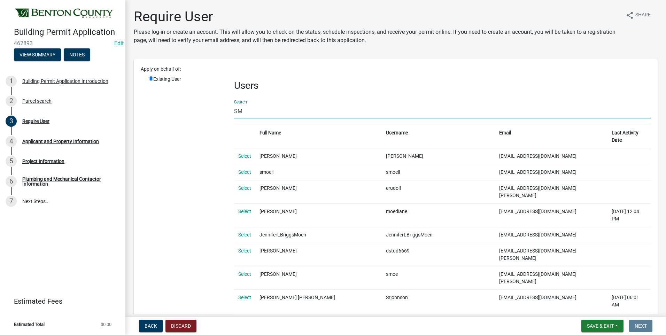
type input "S"
type input "smoe"
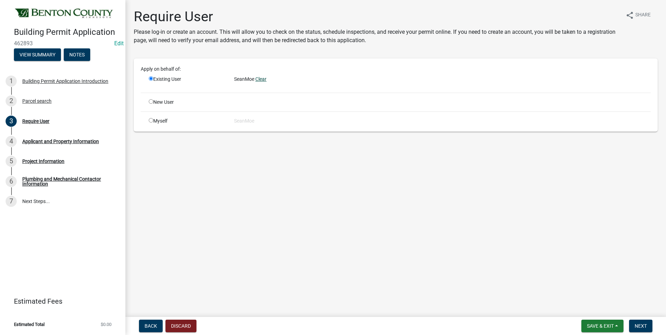
click at [264, 79] on link "Clear" at bounding box center [260, 79] width 11 height 6
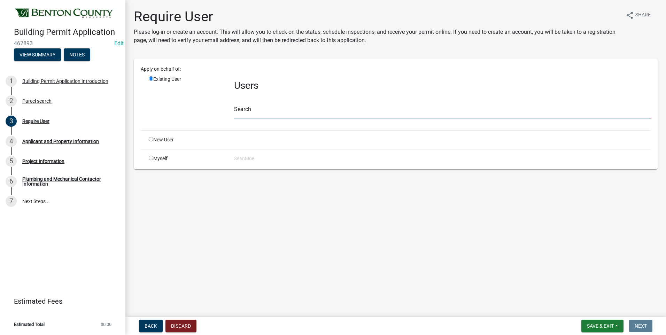
click at [266, 109] on input "text" at bounding box center [442, 111] width 416 height 14
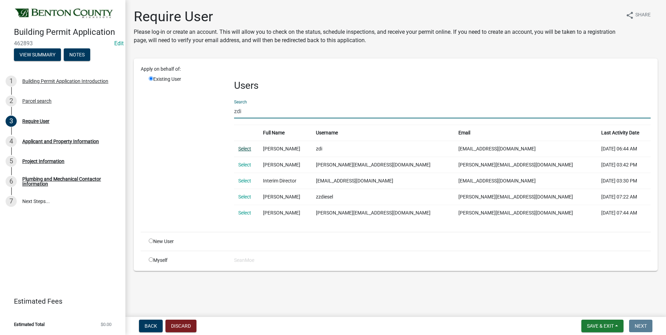
type input "zdi"
click at [245, 149] on link "Select" at bounding box center [244, 149] width 13 height 6
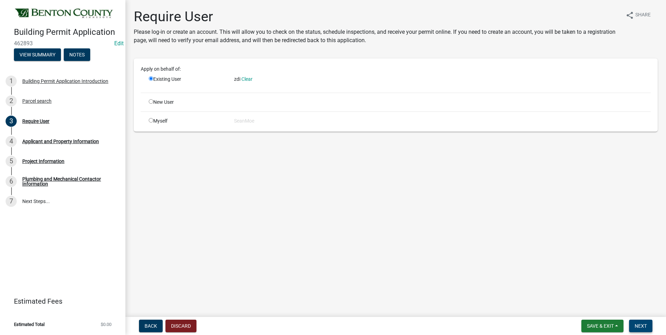
click at [643, 326] on span "Next" at bounding box center [640, 326] width 12 height 6
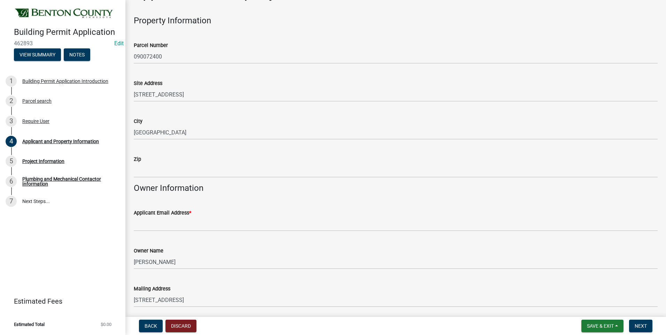
scroll to position [70, 0]
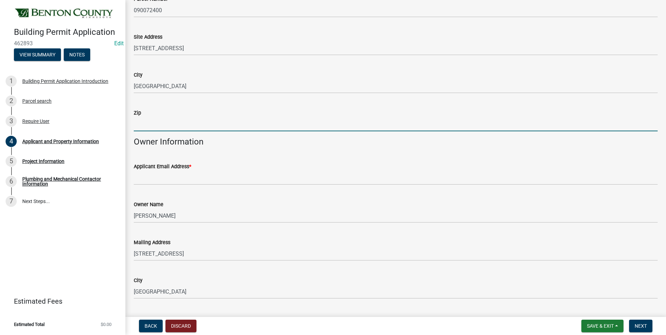
click at [165, 123] on input "Zip" at bounding box center [396, 124] width 524 height 14
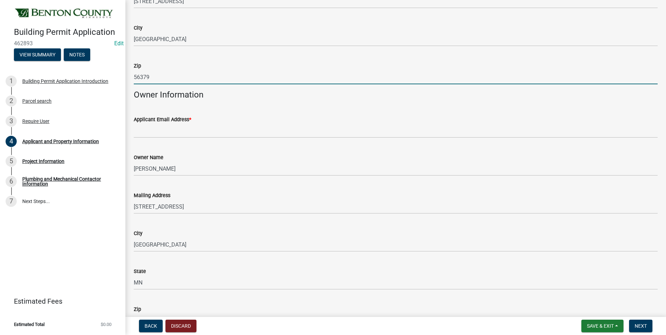
scroll to position [104, 0]
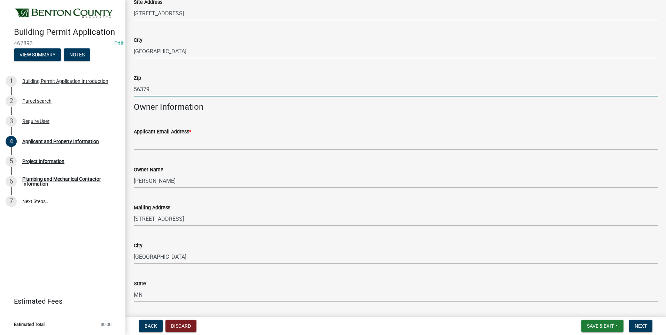
type input "56379"
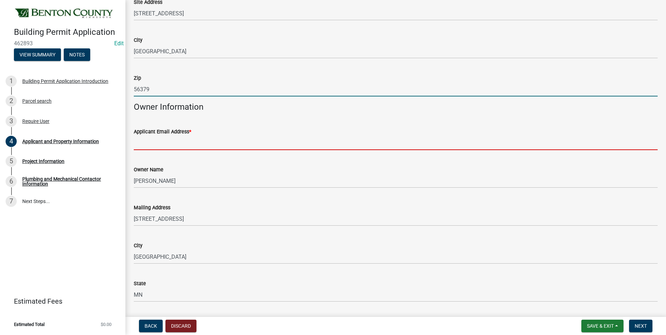
click at [200, 145] on input "Applicant Email Address *" at bounding box center [396, 143] width 524 height 14
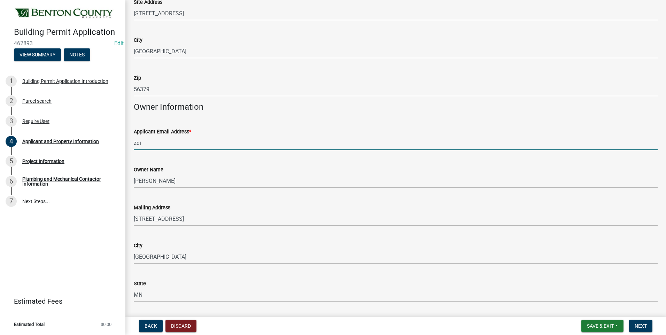
type input "zdi"
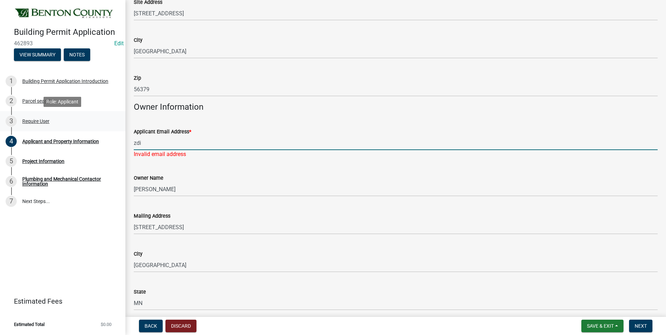
click at [33, 122] on div "Require User" at bounding box center [35, 121] width 27 height 5
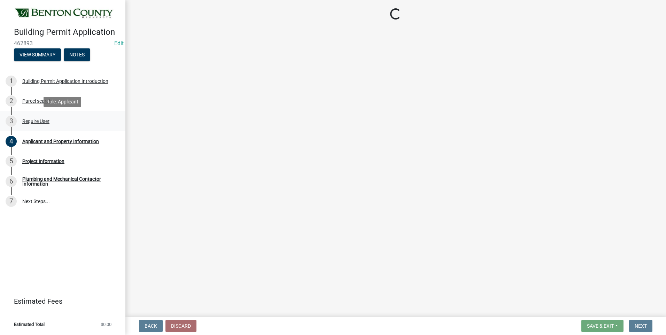
scroll to position [0, 0]
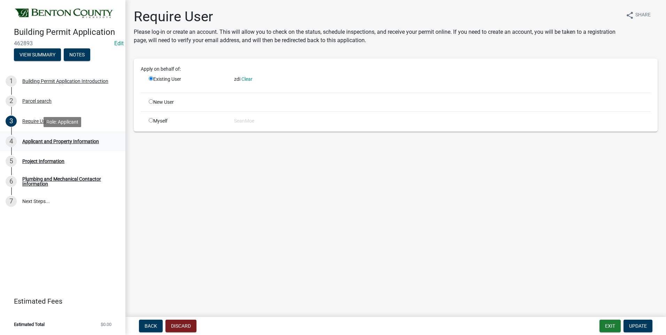
click at [89, 142] on div "Applicant and Property Information" at bounding box center [60, 141] width 77 height 5
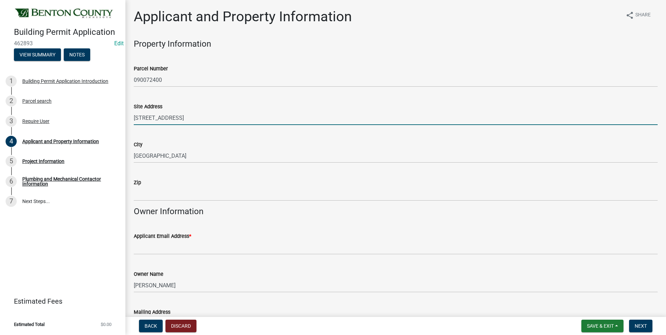
click at [203, 120] on input "670 23RD AVE NE" at bounding box center [396, 118] width 524 height 14
type input "670 23RD AVE NE SAUK RAPIDS MN 56379"
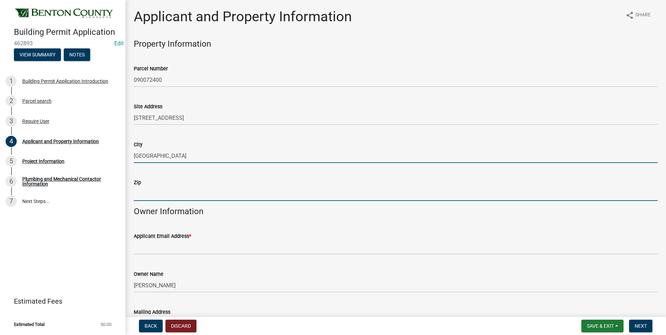
click at [173, 191] on input "Zip" at bounding box center [396, 194] width 524 height 14
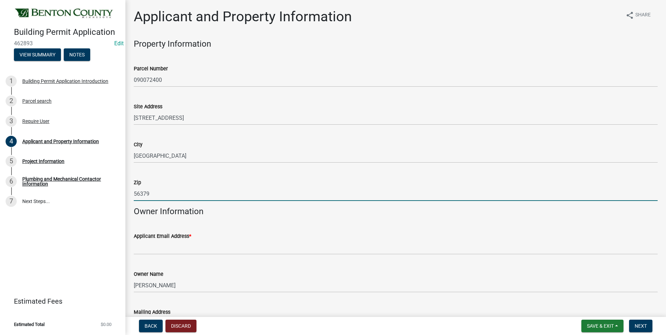
type input "56379"
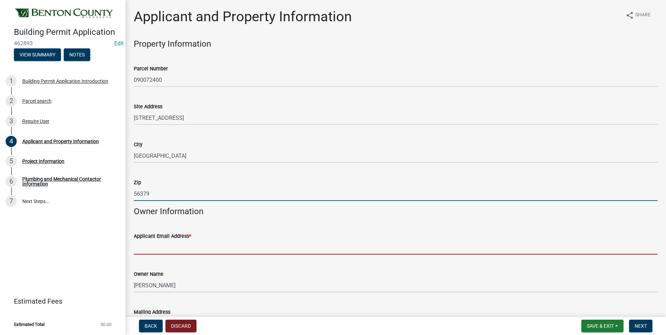
click at [171, 251] on input "Applicant Email Address *" at bounding box center [396, 247] width 524 height 14
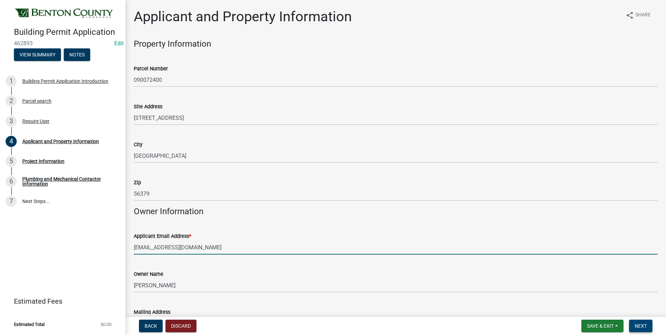
type input "zimmermandiversified@gmail.com"
click at [643, 327] on span "Next" at bounding box center [640, 326] width 12 height 6
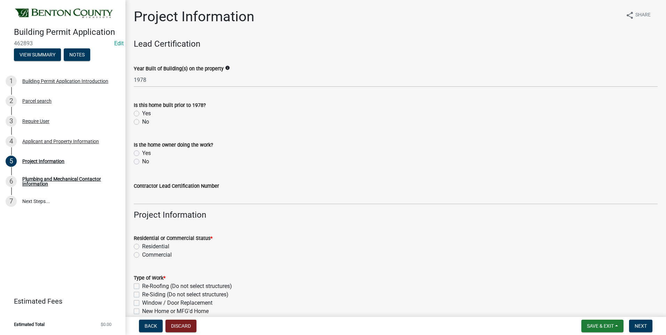
click at [142, 162] on label "No" at bounding box center [145, 161] width 7 height 8
click at [142, 162] on input "No" at bounding box center [144, 159] width 5 height 5
radio input "true"
click at [142, 122] on label "No" at bounding box center [145, 122] width 7 height 8
click at [142, 122] on input "No" at bounding box center [144, 120] width 5 height 5
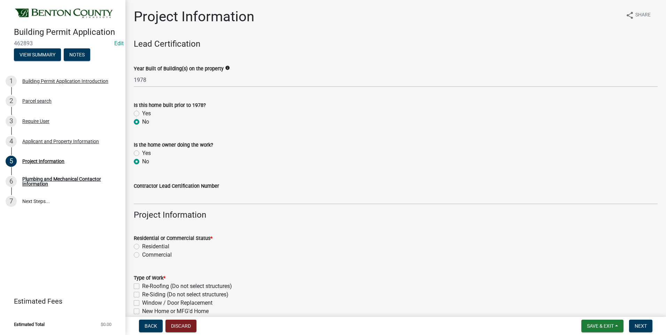
radio input "true"
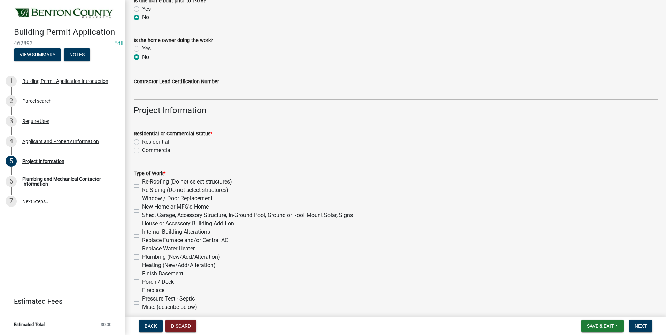
scroll to position [174, 0]
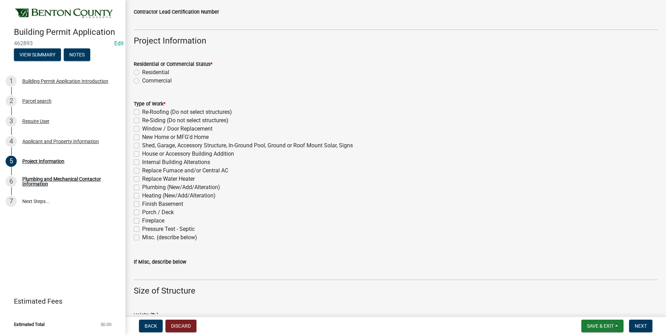
click at [142, 72] on label "Residential" at bounding box center [155, 72] width 27 height 8
click at [142, 72] on input "Residential" at bounding box center [144, 70] width 5 height 5
radio input "true"
drag, startPoint x: 137, startPoint y: 229, endPoint x: 187, endPoint y: 196, distance: 60.3
click at [142, 229] on label "Pressure Test - Septic" at bounding box center [168, 229] width 53 height 8
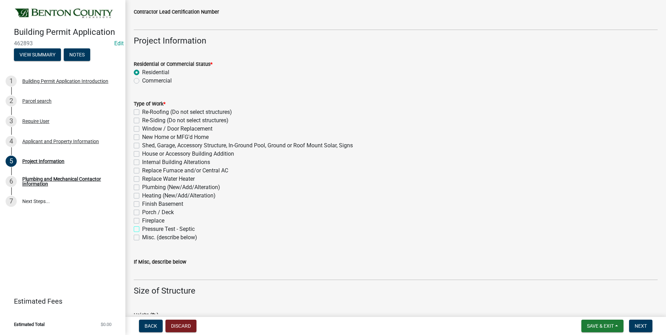
click at [142, 229] on input "Pressure Test - Septic" at bounding box center [144, 227] width 5 height 5
checkbox input "true"
checkbox input "false"
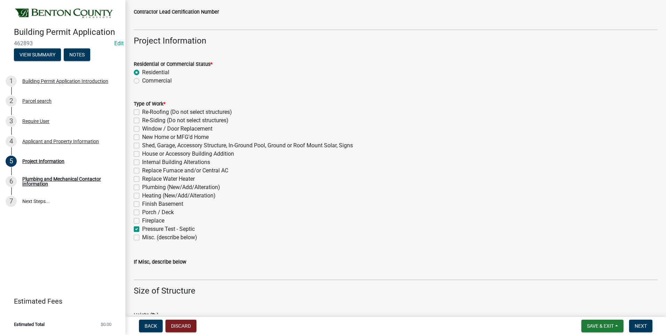
checkbox input "false"
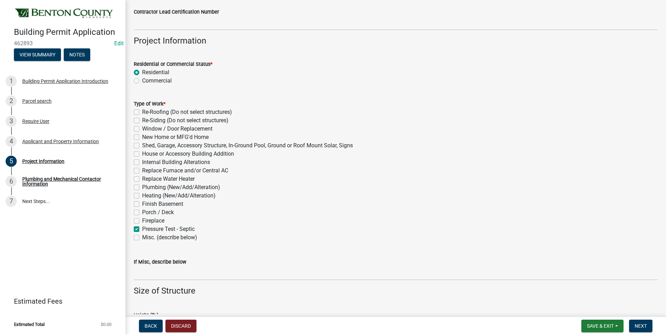
checkbox input "false"
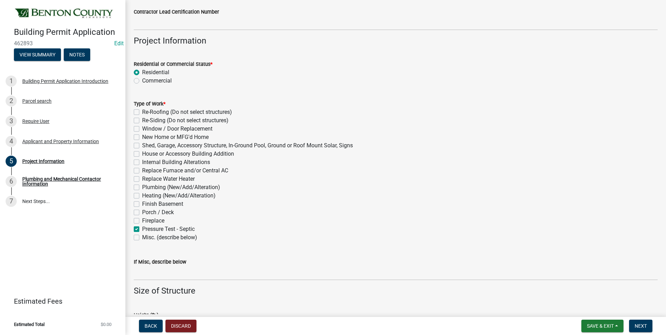
checkbox input "false"
checkbox input "true"
checkbox input "false"
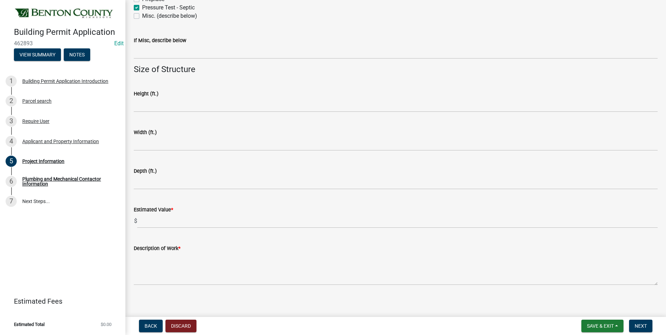
scroll to position [399, 0]
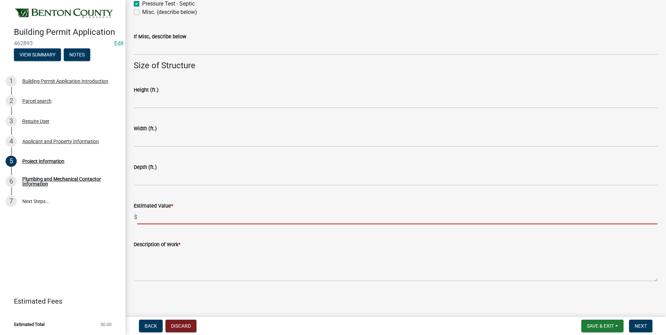
click at [151, 216] on input "text" at bounding box center [397, 217] width 520 height 14
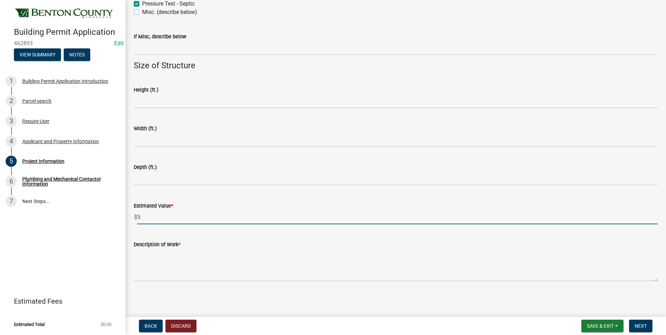
type input "5"
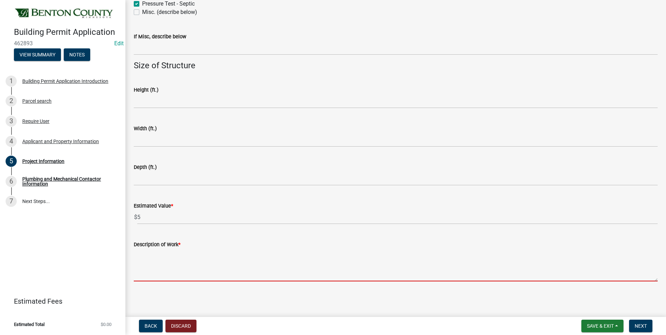
click at [185, 265] on textarea "Description of Work *" at bounding box center [396, 265] width 524 height 33
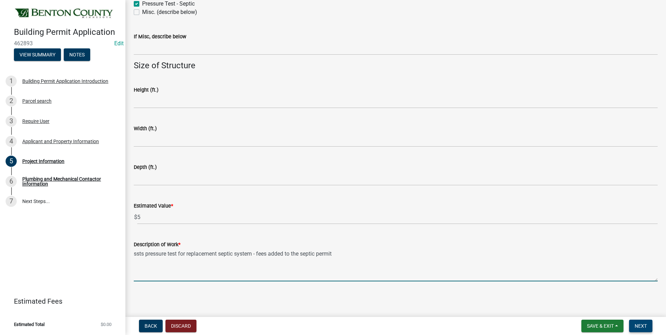
type textarea "ssts pressure test for replacement septic system - fees added to the septic per…"
click at [643, 326] on span "Next" at bounding box center [640, 326] width 12 height 6
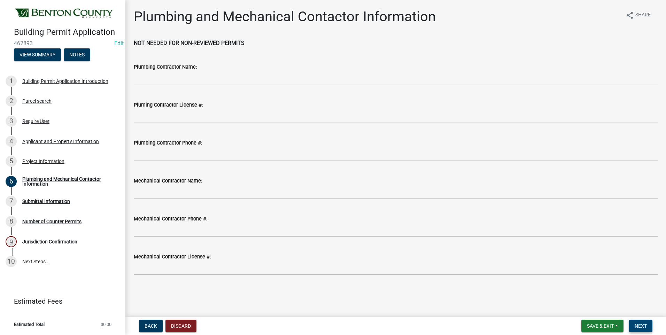
click at [643, 326] on span "Next" at bounding box center [640, 326] width 12 height 6
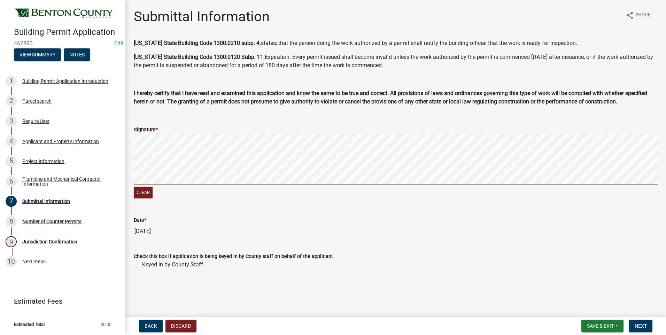
click at [142, 264] on label "Keyed in by County Staff" at bounding box center [172, 264] width 61 height 8
click at [142, 264] on input "Keyed in by County Staff" at bounding box center [144, 262] width 5 height 5
checkbox input "true"
click at [645, 324] on span "Next" at bounding box center [640, 326] width 12 height 6
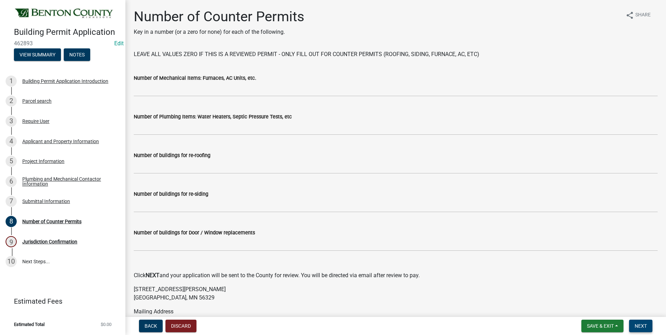
click at [645, 324] on span "Next" at bounding box center [640, 326] width 12 height 6
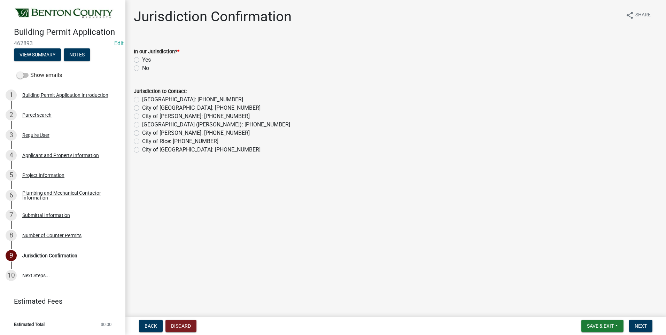
click at [142, 59] on label "Yes" at bounding box center [146, 60] width 9 height 8
click at [142, 59] on input "Yes" at bounding box center [144, 58] width 5 height 5
radio input "true"
click at [640, 324] on span "Next" at bounding box center [640, 326] width 12 height 6
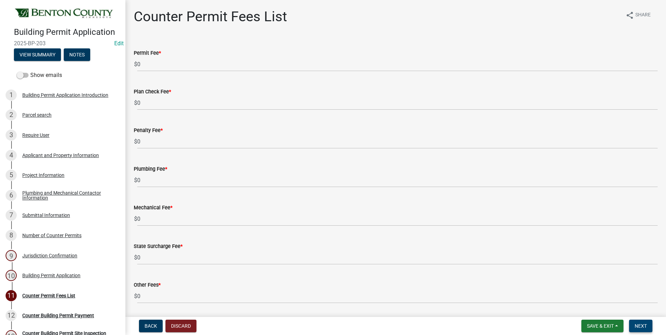
click at [640, 324] on span "Next" at bounding box center [640, 326] width 12 height 6
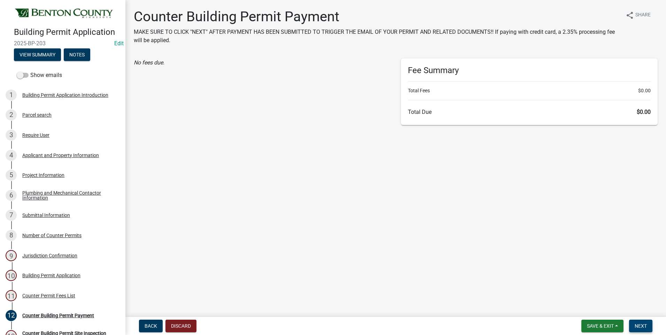
click at [640, 324] on span "Next" at bounding box center [640, 326] width 12 height 6
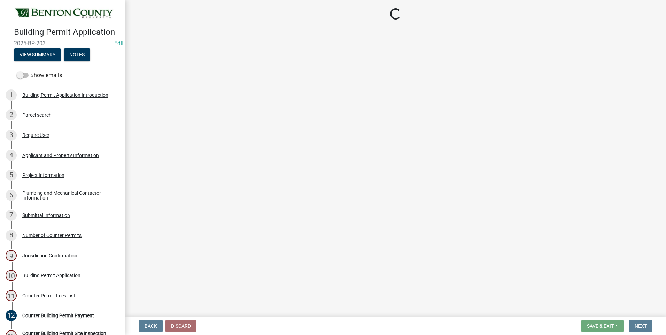
select select "17bfa135-5610-45df-8ce7-87530b7d86d4"
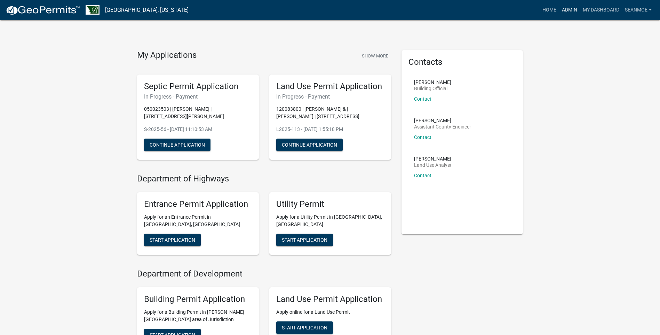
click at [571, 11] on link "Admin" at bounding box center [569, 9] width 21 height 13
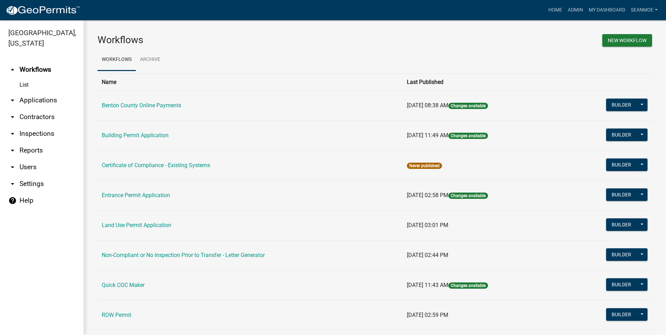
click at [49, 100] on link "arrow_drop_down Applications" at bounding box center [42, 100] width 84 height 17
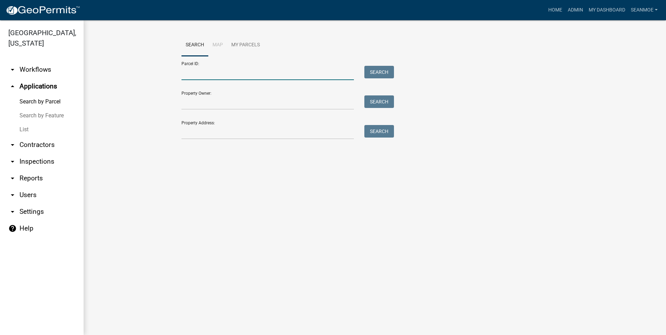
click at [217, 77] on input "Parcel ID:" at bounding box center [267, 73] width 172 height 14
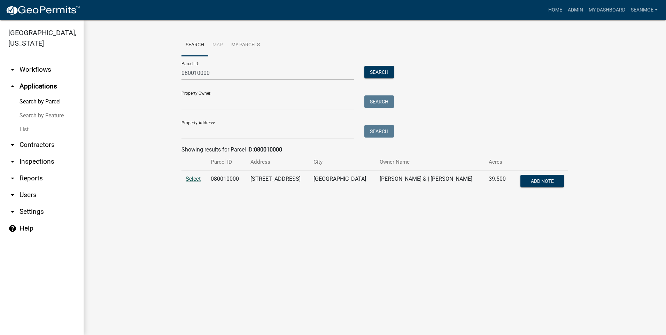
click at [194, 181] on span "Select" at bounding box center [193, 178] width 15 height 7
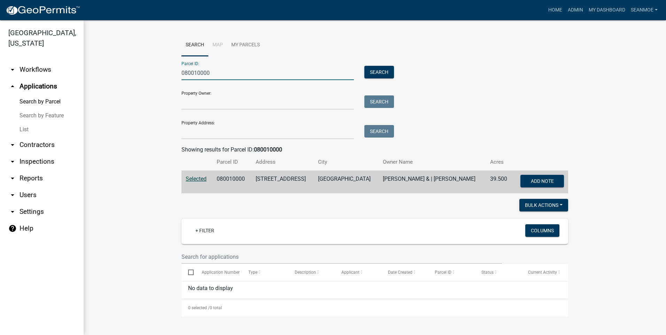
drag, startPoint x: 210, startPoint y: 73, endPoint x: 148, endPoint y: 71, distance: 62.7
click at [148, 71] on wm-workflow-application-search-view "Search Map My Parcels Parcel ID: 080010000 Search Property Owner: Search Proper…" at bounding box center [374, 175] width 554 height 282
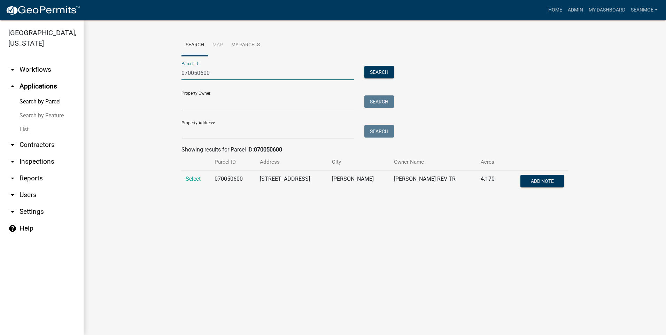
type input "070050600"
